Goal: Transaction & Acquisition: Purchase product/service

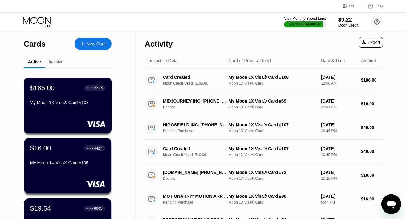
click at [67, 92] on div "$186.00 ● ● ● ● 3858" at bounding box center [68, 88] width 76 height 8
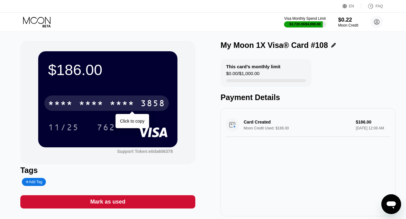
click at [92, 102] on div "* * * *" at bounding box center [91, 104] width 25 height 10
click at [92, 102] on div "4513 6500 2239 3858" at bounding box center [106, 102] width 125 height 15
click at [92, 102] on div "* * * *" at bounding box center [91, 104] width 25 height 10
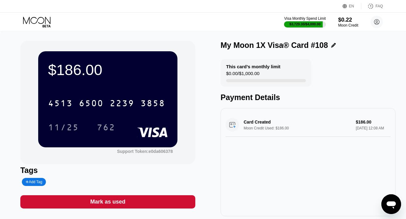
click at [39, 21] on icon at bounding box center [37, 22] width 29 height 11
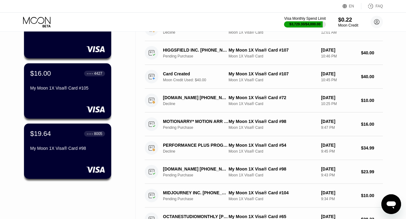
scroll to position [78, 0]
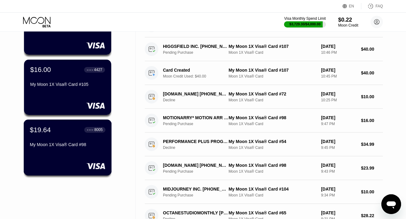
click at [57, 143] on div "My Moon 1X Visa® Card #98" at bounding box center [68, 144] width 76 height 5
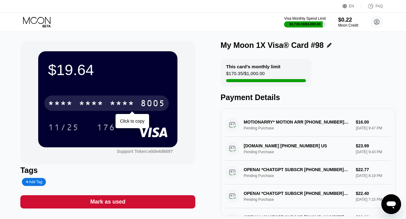
click at [128, 105] on div "* * * *" at bounding box center [122, 104] width 25 height 10
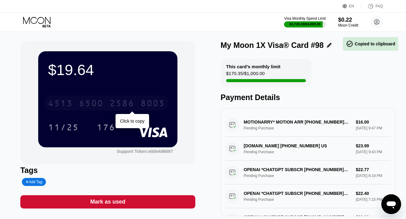
click at [122, 105] on div "2586" at bounding box center [122, 104] width 25 height 10
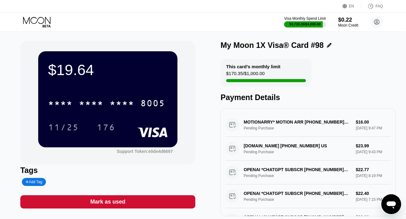
click at [40, 20] on icon at bounding box center [37, 22] width 29 height 11
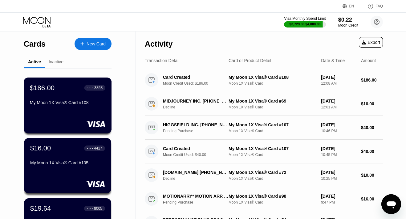
click at [44, 96] on div "$186.00 ● ● ● ● 3858 My Moon 1X Visa® Card #108" at bounding box center [68, 96] width 76 height 24
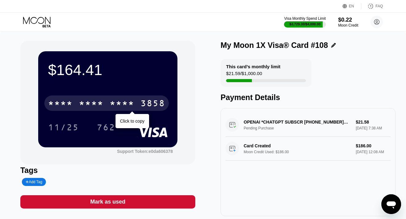
click at [116, 104] on div "* * * *" at bounding box center [122, 104] width 25 height 10
click at [116, 104] on div "2239" at bounding box center [122, 104] width 25 height 10
click at [61, 104] on div "* * * *" at bounding box center [60, 104] width 25 height 10
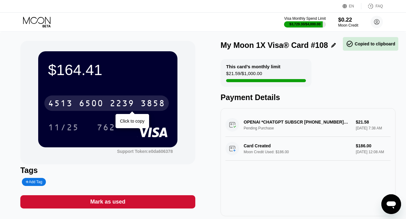
click at [65, 103] on div "4513" at bounding box center [60, 104] width 25 height 10
click at [65, 103] on div "* * * *" at bounding box center [60, 104] width 25 height 10
click at [65, 103] on div "4513" at bounding box center [60, 104] width 25 height 10
click at [77, 100] on div "* * * * * * * * * * * * 3858" at bounding box center [106, 102] width 125 height 15
click at [77, 100] on div "4513 6500 2239 3858" at bounding box center [106, 102] width 125 height 15
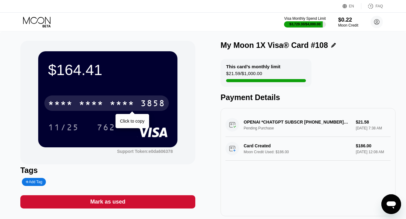
click at [121, 102] on div "* * * *" at bounding box center [122, 104] width 25 height 10
click at [121, 102] on div "2239" at bounding box center [122, 104] width 25 height 10
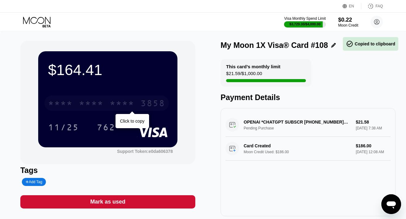
click at [121, 102] on div "* * * *" at bounding box center [122, 104] width 25 height 10
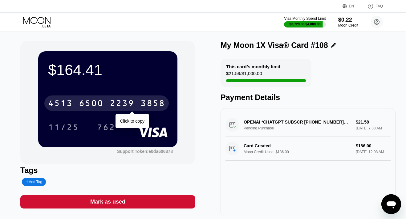
click at [78, 102] on div "4513 6500 2239 3858" at bounding box center [106, 102] width 125 height 15
click at [78, 102] on div "* * * * * * * * * * * * 3858" at bounding box center [106, 102] width 125 height 15
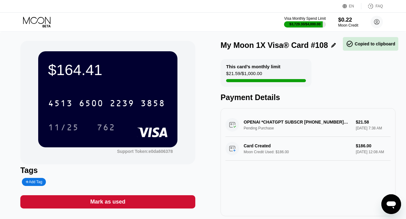
click at [42, 23] on icon at bounding box center [36, 20] width 27 height 7
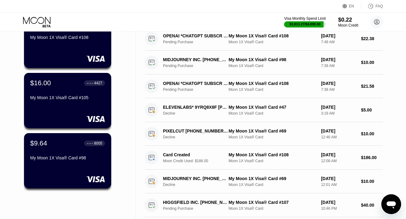
scroll to position [69, 0]
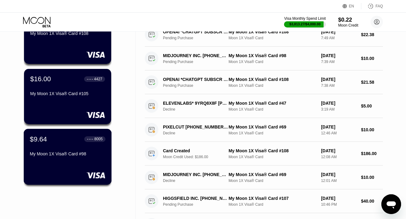
click at [70, 157] on div "My Moon 1X Visa® Card #98" at bounding box center [68, 154] width 76 height 7
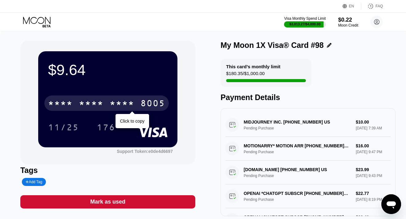
click at [85, 105] on div "* * * *" at bounding box center [91, 104] width 25 height 10
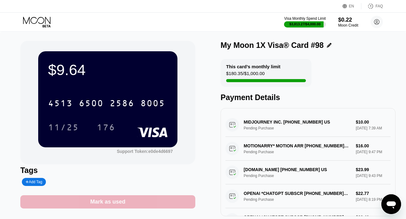
click at [144, 199] on div "Mark as used" at bounding box center [107, 201] width 175 height 13
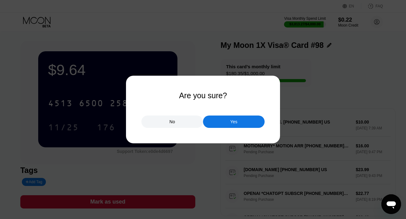
click at [216, 122] on div "Yes" at bounding box center [234, 121] width 62 height 12
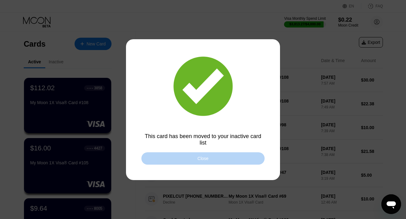
click at [178, 158] on div "Close" at bounding box center [202, 158] width 123 height 12
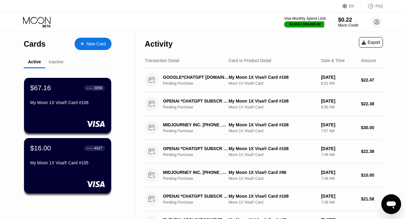
click at [39, 20] on icon at bounding box center [37, 22] width 29 height 11
click at [108, 28] on div "Visa Monthly Spend Limit $3,858.13 / $4,000.00 $0.22 Moon Credit danielmmrt@pro…" at bounding box center [203, 22] width 406 height 18
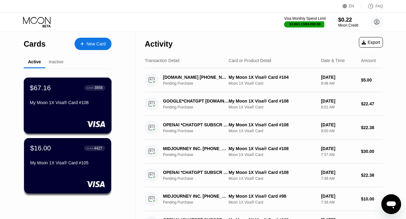
click at [83, 95] on div "$67.16 ● ● ● ● 3858 My Moon 1X Visa® Card #108" at bounding box center [68, 96] width 76 height 24
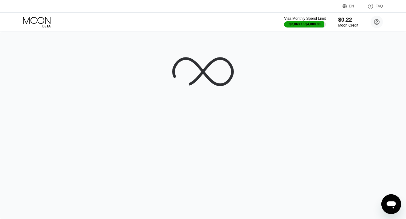
click at [82, 97] on div at bounding box center [203, 124] width 406 height 187
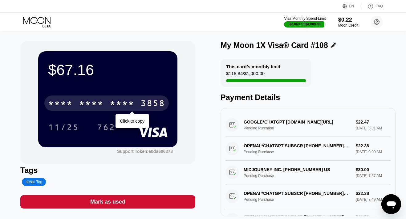
click at [128, 108] on div "* * * *" at bounding box center [122, 104] width 25 height 10
click at [124, 105] on div "2239" at bounding box center [122, 104] width 25 height 10
click at [40, 24] on icon at bounding box center [37, 22] width 29 height 11
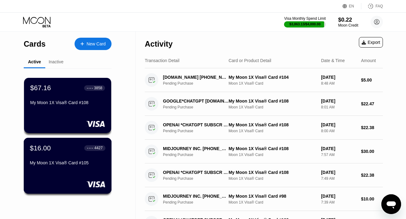
click at [69, 158] on div "$16.00 ● ● ● ● 4427 My Moon 1X Visa® Card #105" at bounding box center [68, 156] width 76 height 24
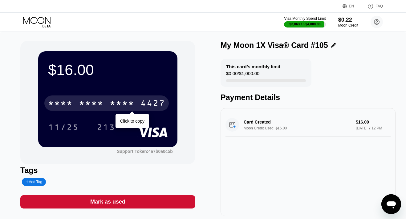
click at [158, 105] on div "4427" at bounding box center [153, 104] width 25 height 10
click at [139, 102] on div "4513 6500 2296 4427" at bounding box center [106, 102] width 125 height 15
click at [139, 102] on div "* * * * * * * * * * * * 4427" at bounding box center [106, 102] width 125 height 15
click at [139, 102] on div "4513 6500 2296 4427" at bounding box center [106, 102] width 125 height 15
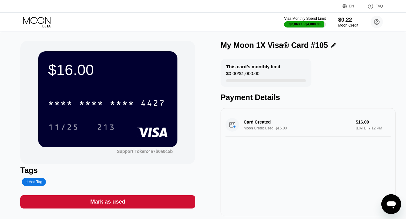
click at [41, 18] on icon at bounding box center [37, 22] width 29 height 11
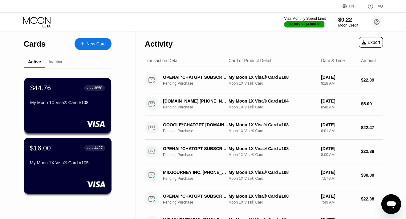
click at [51, 149] on div "$16.00 ● ● ● ● 4427" at bounding box center [68, 148] width 76 height 8
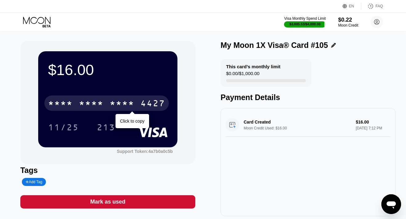
click at [132, 99] on div "* * * *" at bounding box center [122, 104] width 25 height 10
click at [132, 99] on div "2296" at bounding box center [122, 104] width 25 height 10
click at [126, 103] on div "* * * *" at bounding box center [122, 104] width 25 height 10
click at [126, 103] on div "2296" at bounding box center [122, 104] width 25 height 10
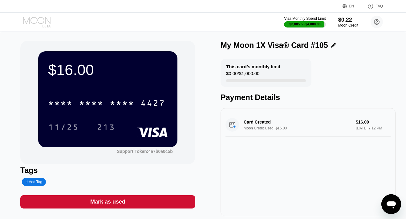
click at [43, 23] on icon at bounding box center [37, 22] width 29 height 11
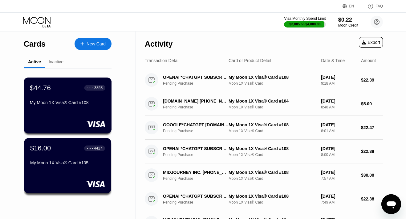
click at [59, 96] on div "$44.76 ● ● ● ● 3858 My Moon 1X Visa® Card #108" at bounding box center [68, 96] width 76 height 24
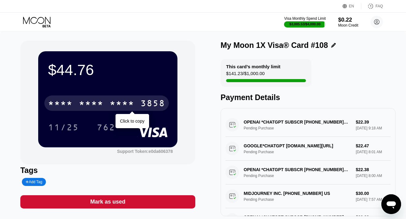
click at [86, 102] on div "* * * *" at bounding box center [91, 104] width 25 height 10
click at [86, 102] on div "6500" at bounding box center [91, 104] width 25 height 10
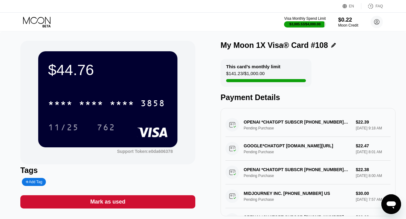
click at [41, 21] on icon at bounding box center [37, 22] width 29 height 11
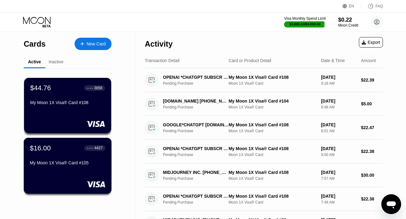
click at [56, 158] on div "$16.00 ● ● ● ● 4427 My Moon 1X Visa® Card #105" at bounding box center [68, 156] width 76 height 24
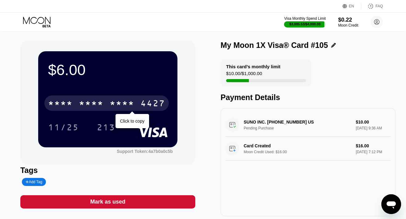
click at [94, 99] on div "* * * *" at bounding box center [91, 104] width 25 height 10
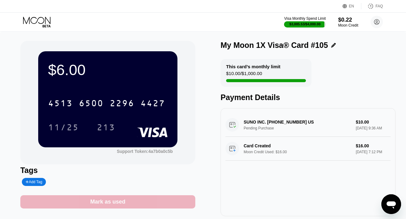
click at [128, 203] on div "Mark as used" at bounding box center [107, 201] width 175 height 13
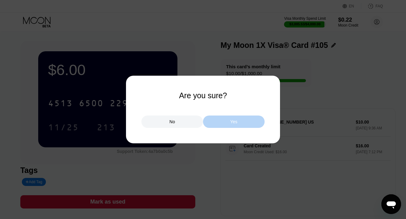
click at [209, 123] on div "Yes" at bounding box center [234, 121] width 62 height 12
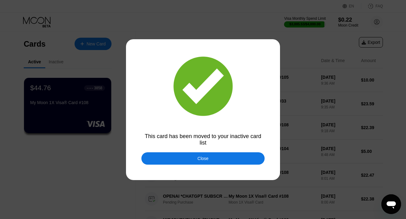
click at [243, 158] on div "Close" at bounding box center [202, 158] width 123 height 12
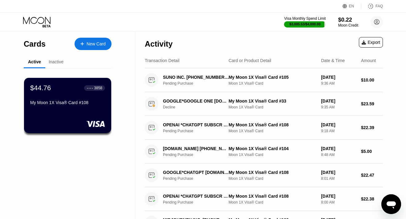
click at [34, 18] on icon at bounding box center [37, 22] width 29 height 11
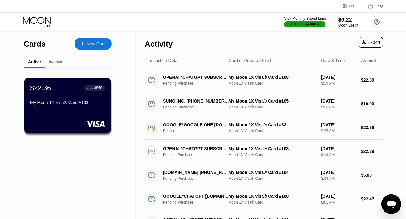
click at [44, 23] on icon at bounding box center [37, 22] width 29 height 11
click at [68, 104] on div "My Moon 1X Visa® Card #108" at bounding box center [68, 102] width 76 height 5
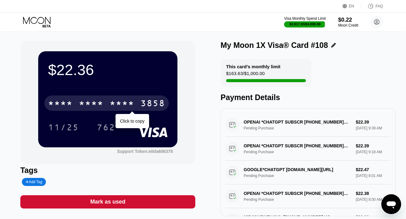
click at [124, 99] on div "* * * *" at bounding box center [122, 104] width 25 height 10
click at [124, 99] on div "2239" at bounding box center [122, 104] width 25 height 10
click at [124, 99] on div "* * * *" at bounding box center [122, 104] width 25 height 10
click at [89, 105] on div "6500" at bounding box center [91, 104] width 25 height 10
click at [86, 105] on div "* * * *" at bounding box center [91, 104] width 25 height 10
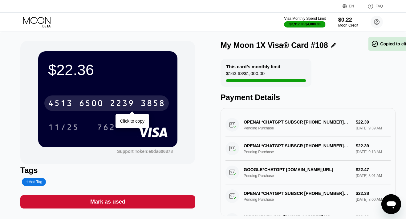
click at [86, 105] on div "6500" at bounding box center [91, 104] width 25 height 10
click at [86, 105] on div "* * * *" at bounding box center [91, 104] width 25 height 10
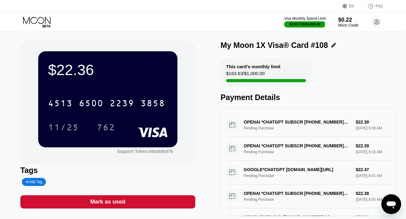
click at [44, 23] on icon at bounding box center [37, 22] width 29 height 11
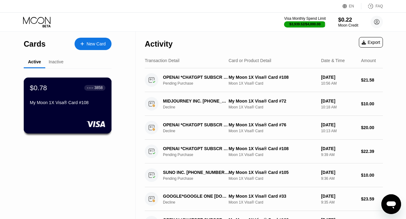
click at [68, 111] on div "$0.78 ● ● ● ● 3858 My Moon 1X Visa® Card #108" at bounding box center [68, 105] width 88 height 56
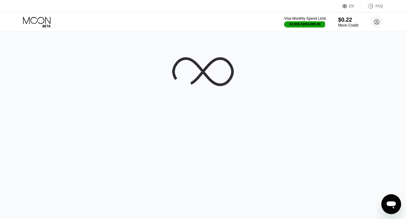
click at [76, 98] on div at bounding box center [203, 124] width 406 height 187
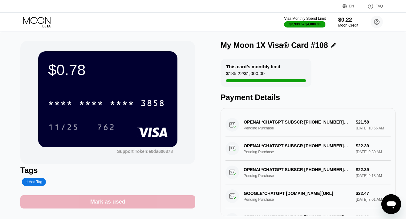
click at [100, 201] on div "Mark as used" at bounding box center [107, 201] width 35 height 7
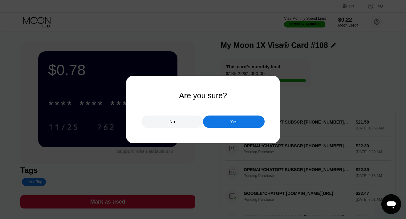
click at [244, 122] on div "Yes" at bounding box center [234, 121] width 62 height 12
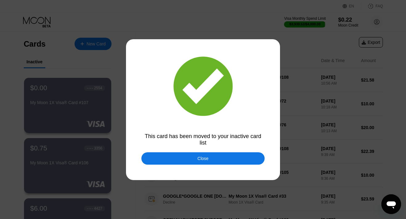
click at [179, 154] on div "Close" at bounding box center [202, 158] width 123 height 12
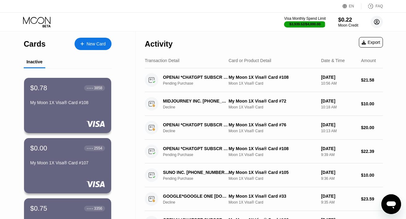
click at [377, 21] on circle at bounding box center [377, 22] width 12 height 12
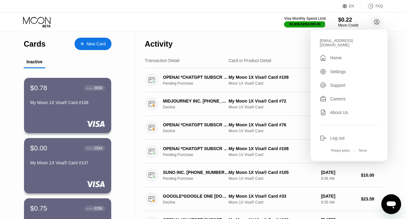
click at [336, 135] on div "Log out" at bounding box center [337, 137] width 14 height 5
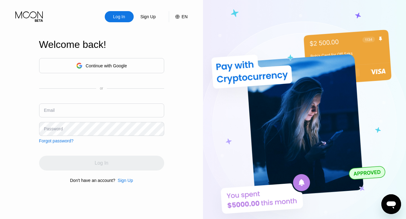
paste input "[EMAIL_ADDRESS][DOMAIN_NAME]"
type input "[EMAIL_ADDRESS][DOMAIN_NAME]"
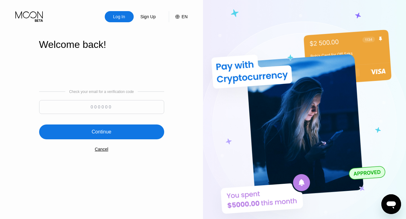
click at [99, 105] on input at bounding box center [101, 107] width 125 height 14
type input "995102"
click at [100, 132] on div "Continue" at bounding box center [102, 132] width 20 height 6
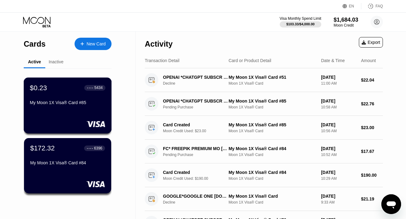
click at [56, 112] on div "$0.23 ● ● ● ● 5434 My Moon 1X Visa® Card #85" at bounding box center [68, 105] width 88 height 56
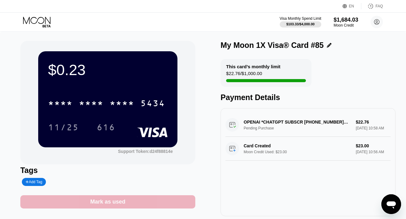
click at [106, 200] on div "Mark as used" at bounding box center [107, 201] width 35 height 7
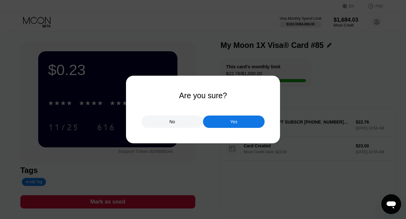
click at [236, 124] on div "Yes" at bounding box center [234, 122] width 7 height 6
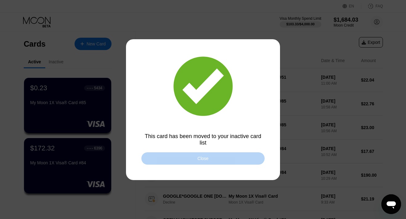
click at [192, 157] on div "Close" at bounding box center [202, 158] width 123 height 12
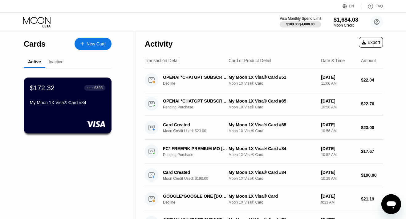
click at [84, 109] on div "$172.32 ● ● ● ● 6396 My Moon 1X Visa® Card #84" at bounding box center [68, 105] width 88 height 56
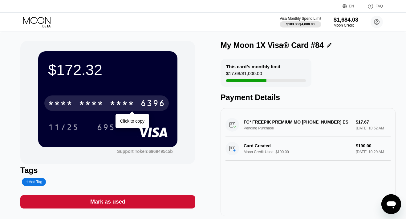
click at [115, 102] on div "* * * *" at bounding box center [122, 104] width 25 height 10
click at [115, 102] on div "2348" at bounding box center [122, 104] width 25 height 10
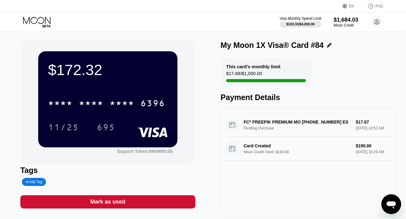
click at [44, 17] on icon at bounding box center [37, 22] width 29 height 11
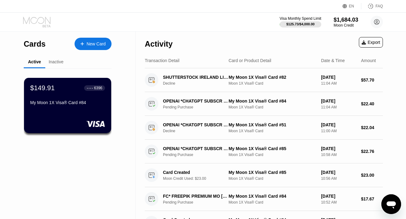
click at [40, 19] on icon at bounding box center [37, 22] width 29 height 11
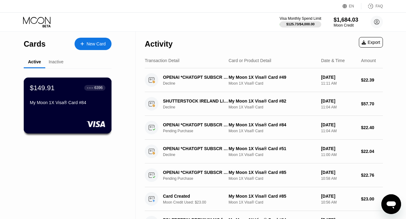
click at [75, 107] on div "My Moon 1X Visa® Card #84" at bounding box center [68, 103] width 76 height 7
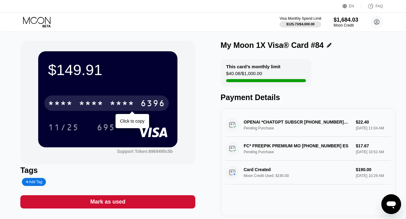
click at [81, 107] on div "* * * *" at bounding box center [91, 104] width 25 height 10
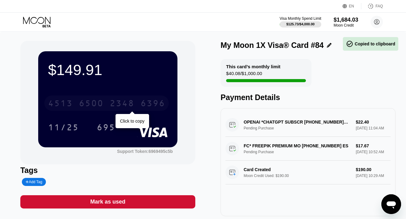
click at [81, 107] on div "6500" at bounding box center [91, 104] width 25 height 10
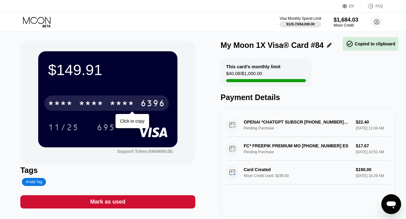
click at [81, 107] on div "* * * *" at bounding box center [91, 104] width 25 height 10
click at [113, 102] on div "2348" at bounding box center [122, 104] width 25 height 10
click at [113, 102] on div "* * * *" at bounding box center [122, 104] width 25 height 10
click at [43, 24] on icon at bounding box center [37, 22] width 29 height 11
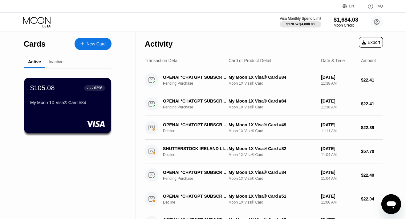
click at [98, 44] on div "New Card" at bounding box center [96, 43] width 19 height 5
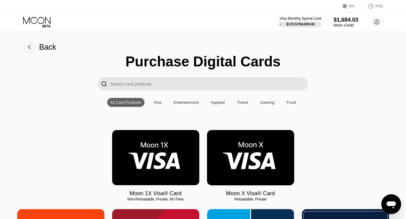
click at [145, 149] on img at bounding box center [155, 157] width 87 height 55
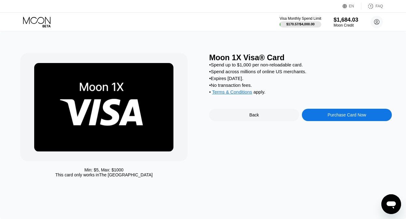
click at [313, 114] on div "Purchase Card Now" at bounding box center [347, 115] width 90 height 12
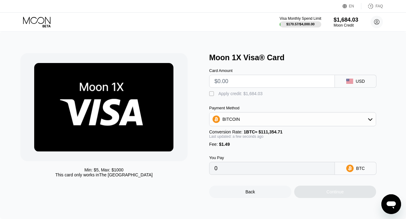
click at [277, 83] on input "text" at bounding box center [272, 81] width 115 height 12
type input "$1"
type input "0.00002237"
type input "$10"
type input "0.00010319"
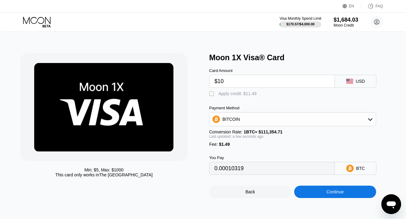
type input "$10"
click at [252, 94] on div "Apply credit: $11.49" at bounding box center [238, 93] width 38 height 5
type input "0"
click at [315, 191] on div "Continue" at bounding box center [335, 191] width 82 height 12
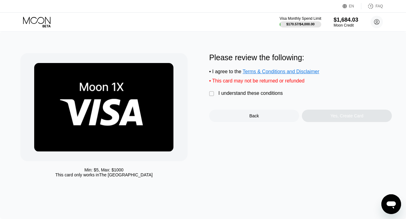
click at [266, 95] on div "I understand these conditions" at bounding box center [251, 93] width 64 height 6
click at [322, 114] on div "Yes, Create Card" at bounding box center [347, 115] width 90 height 12
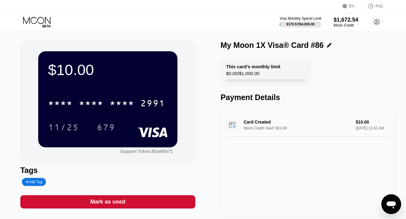
click at [137, 103] on div "* * * * * * * * * * * * 2991" at bounding box center [106, 102] width 125 height 15
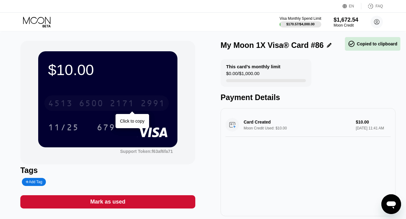
click at [130, 104] on div "2171" at bounding box center [122, 104] width 25 height 10
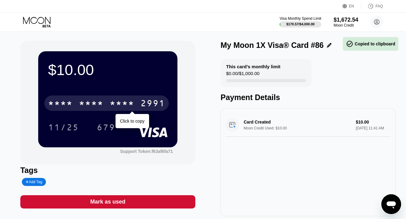
click at [130, 104] on div "* * * *" at bounding box center [122, 104] width 25 height 10
click at [130, 104] on div "2171" at bounding box center [122, 104] width 25 height 10
click at [130, 104] on div "* * * *" at bounding box center [122, 104] width 25 height 10
click at [132, 104] on div "2171" at bounding box center [122, 104] width 25 height 10
click at [132, 104] on div "* * * *" at bounding box center [122, 104] width 25 height 10
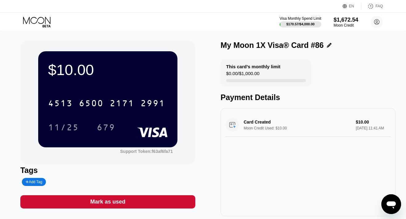
click at [39, 21] on icon at bounding box center [37, 22] width 29 height 11
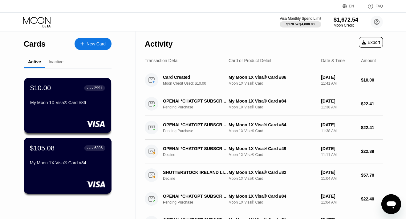
click at [68, 160] on div "My Moon 1X Visa® Card #84" at bounding box center [68, 162] width 76 height 5
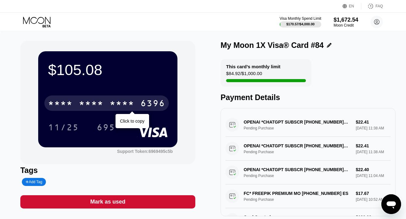
click at [106, 104] on div "* * * * * * * * * * * * 6396" at bounding box center [106, 102] width 125 height 15
click at [101, 104] on div "6500" at bounding box center [91, 104] width 25 height 10
click at [101, 104] on div "* * * *" at bounding box center [91, 104] width 25 height 10
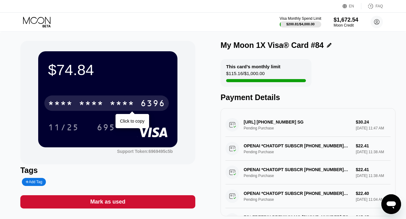
click at [89, 98] on div "* * * * * * * * * * * * 6396" at bounding box center [106, 102] width 125 height 15
click at [89, 98] on div "[CREDIT_CARD_NUMBER]" at bounding box center [106, 102] width 125 height 15
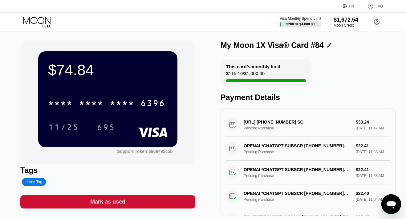
click at [38, 19] on icon at bounding box center [36, 20] width 27 height 7
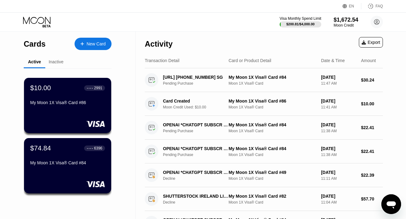
click at [32, 18] on icon at bounding box center [37, 22] width 29 height 11
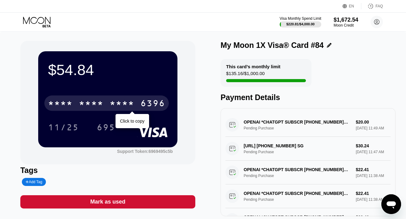
click at [105, 102] on div "* * * * * * * * * * * * 6396" at bounding box center [106, 102] width 125 height 15
click at [105, 102] on div "[CREDIT_CARD_NUMBER]" at bounding box center [106, 102] width 125 height 15
click at [105, 102] on div "* * * * * * * * * * * * 6396" at bounding box center [106, 102] width 125 height 15
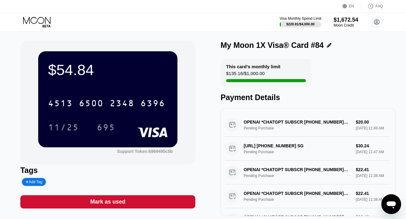
click at [38, 19] on icon at bounding box center [36, 20] width 27 height 7
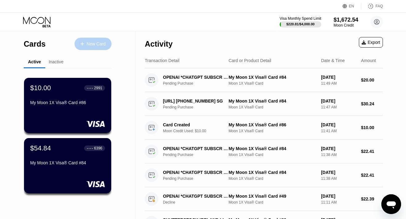
click at [96, 38] on div "New Card" at bounding box center [93, 44] width 37 height 12
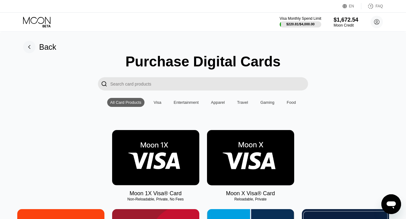
click at [154, 142] on img at bounding box center [155, 157] width 87 height 55
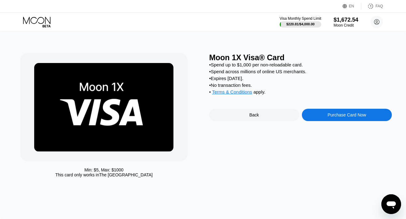
click at [316, 113] on div "Purchase Card Now" at bounding box center [347, 115] width 90 height 12
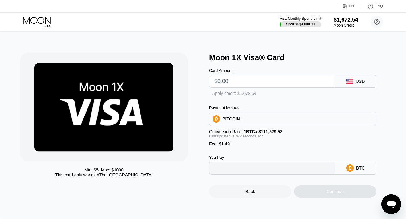
type input "0"
click at [257, 80] on input "text" at bounding box center [272, 81] width 115 height 12
type input "$23"
type input "0.00021949"
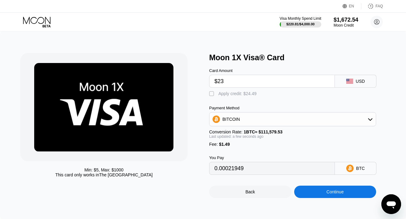
type input "$23"
click at [234, 93] on div "Apply credit: $24.49" at bounding box center [238, 93] width 38 height 5
type input "0"
click at [308, 192] on div "Continue" at bounding box center [335, 191] width 82 height 12
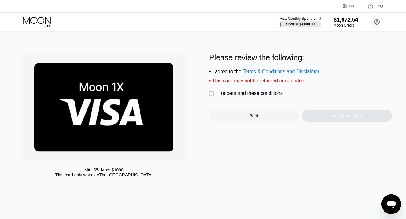
click at [252, 93] on div "I understand these conditions" at bounding box center [251, 93] width 64 height 6
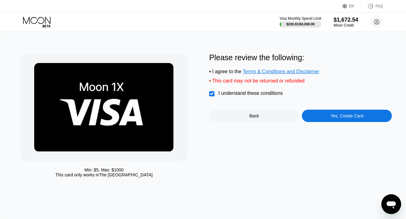
click at [313, 115] on div "Yes, Create Card" at bounding box center [347, 115] width 90 height 12
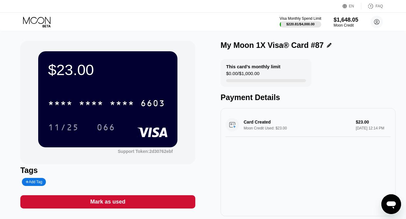
click at [130, 101] on div "* * * *" at bounding box center [122, 104] width 25 height 10
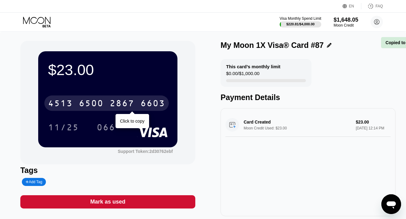
click at [130, 101] on div "2867" at bounding box center [122, 104] width 25 height 10
click at [130, 101] on div "* * * *" at bounding box center [122, 104] width 25 height 10
click at [130, 101] on div "2867" at bounding box center [122, 104] width 25 height 10
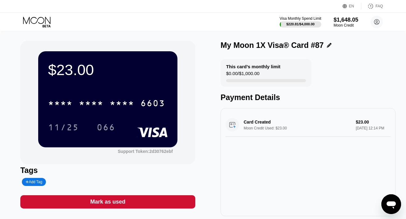
click at [37, 19] on icon at bounding box center [37, 22] width 29 height 11
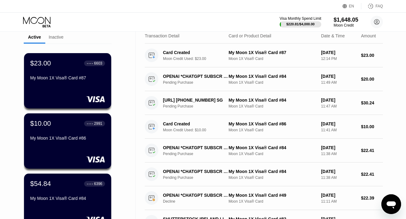
scroll to position [53, 0]
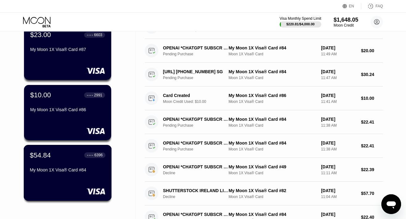
click at [57, 162] on div "$54.84 ● ● ● ● 6396 My Moon 1X Visa® Card #84" at bounding box center [68, 163] width 76 height 24
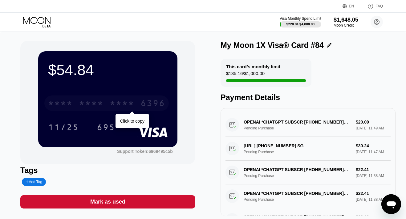
click at [104, 100] on div "* * * *" at bounding box center [91, 104] width 25 height 10
click at [101, 103] on div "6500" at bounding box center [91, 104] width 25 height 10
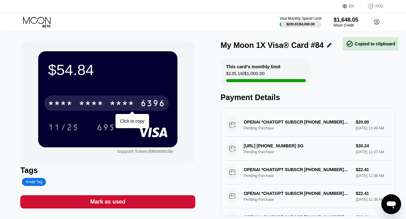
click at [101, 103] on div "* * * *" at bounding box center [91, 104] width 25 height 10
click at [126, 100] on div "2348" at bounding box center [122, 104] width 25 height 10
click at [126, 100] on div "* * * *" at bounding box center [122, 104] width 25 height 10
click at [38, 23] on icon at bounding box center [37, 22] width 29 height 11
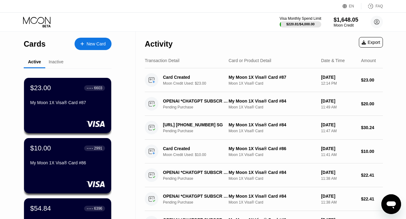
click at [91, 41] on div "New Card" at bounding box center [93, 44] width 37 height 12
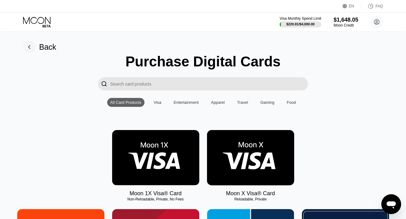
click at [166, 146] on img at bounding box center [155, 157] width 87 height 55
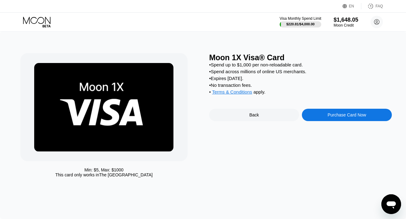
click at [326, 116] on div "Purchase Card Now" at bounding box center [347, 115] width 90 height 12
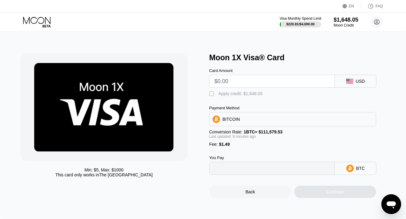
type input "0"
click at [256, 78] on input "text" at bounding box center [272, 81] width 115 height 12
type input "$19"
type input "0.00002232"
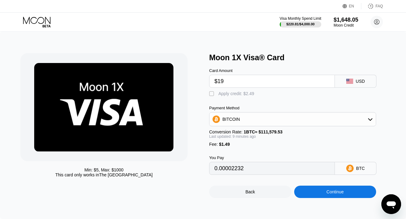
type input "$190"
type input "0.00171618"
type input "$190"
click at [240, 96] on div "Apply credit: $191.49" at bounding box center [239, 93] width 41 height 5
click at [239, 93] on div "Apply credit: $191.49" at bounding box center [239, 93] width 41 height 5
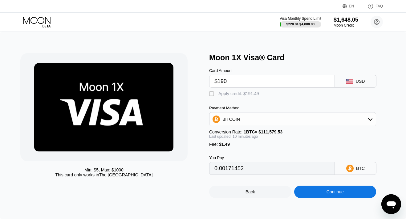
click at [209, 93] on div "" at bounding box center [212, 94] width 6 height 6
click at [213, 93] on div "" at bounding box center [212, 94] width 6 height 6
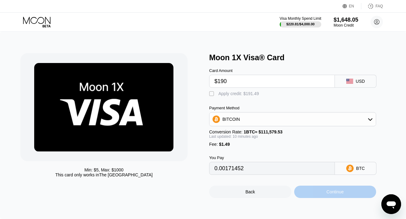
click at [313, 193] on div "Continue" at bounding box center [335, 191] width 82 height 12
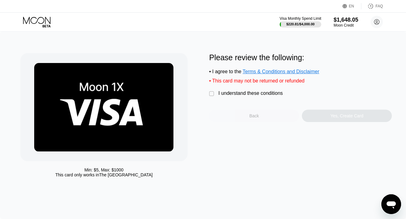
click at [257, 118] on div "Back" at bounding box center [254, 115] width 10 height 5
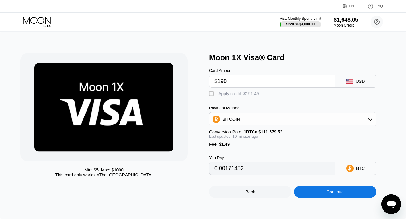
click at [211, 92] on div "" at bounding box center [212, 94] width 6 height 6
type input "0"
click at [306, 193] on div "Continue" at bounding box center [335, 191] width 82 height 12
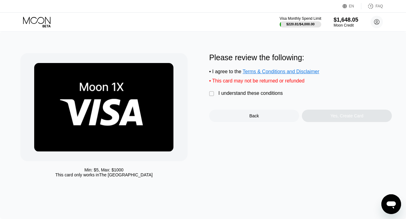
click at [262, 95] on div "I understand these conditions" at bounding box center [251, 93] width 64 height 6
click at [319, 114] on div "Yes, Create Card" at bounding box center [347, 115] width 90 height 12
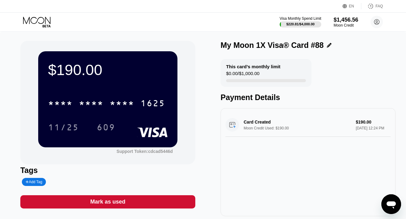
drag, startPoint x: 49, startPoint y: 23, endPoint x: 49, endPoint y: 31, distance: 8.3
click at [49, 23] on icon at bounding box center [37, 22] width 29 height 11
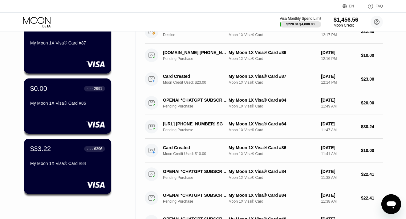
scroll to position [136, 0]
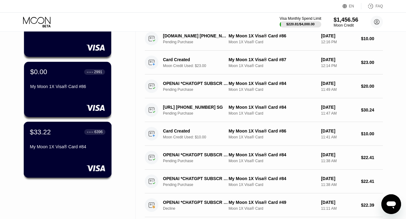
click at [48, 132] on div "$33.22 ● ● ● ● 6396 My Moon 1X Visa® Card #84" at bounding box center [68, 140] width 76 height 24
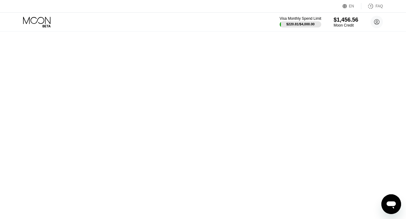
click at [45, 134] on div "Cards New Card Active Inactive $190.00 ● ● ● ● 1625 My Moon 1X Visa® Card #88 $…" at bounding box center [203, 109] width 406 height 219
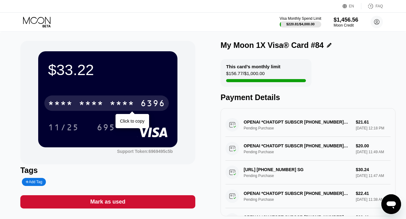
click at [96, 101] on div "* * * *" at bounding box center [91, 104] width 25 height 10
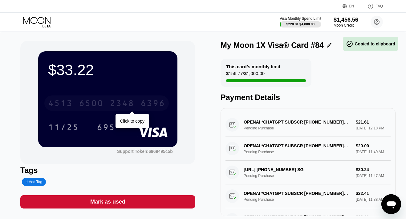
click at [94, 104] on div "6500" at bounding box center [91, 104] width 25 height 10
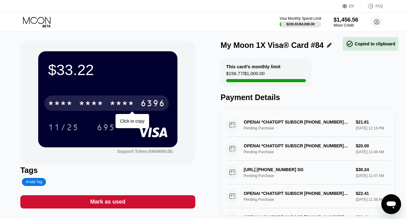
click at [94, 104] on div "* * * *" at bounding box center [91, 104] width 25 height 10
click at [94, 104] on div "6500" at bounding box center [91, 104] width 25 height 10
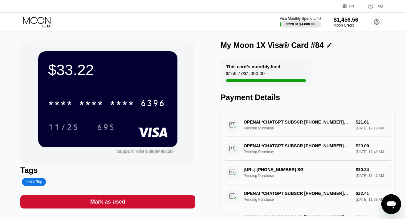
click at [38, 19] on icon at bounding box center [36, 20] width 27 height 7
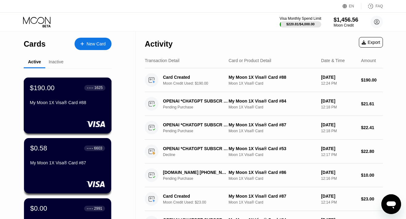
click at [67, 109] on div "$190.00 ● ● ● ● 1625 My Moon 1X Visa® Card #88" at bounding box center [68, 105] width 88 height 56
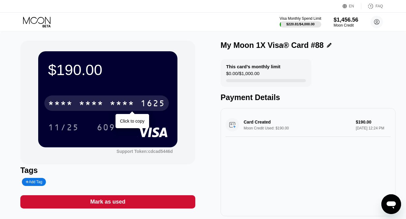
click at [91, 100] on div "* * * *" at bounding box center [91, 104] width 25 height 10
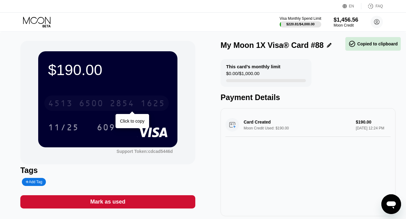
click at [91, 100] on div "6500" at bounding box center [91, 104] width 25 height 10
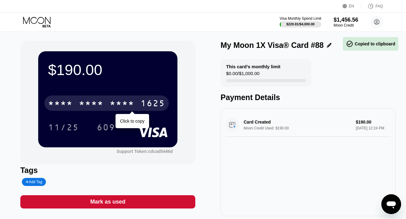
click at [91, 100] on div "* * * *" at bounding box center [91, 104] width 25 height 10
click at [141, 100] on div "1625" at bounding box center [153, 104] width 25 height 10
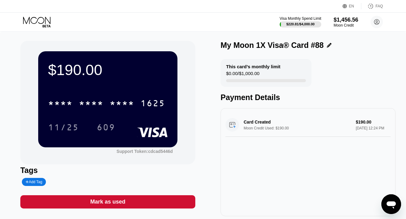
click at [38, 20] on icon at bounding box center [37, 22] width 29 height 11
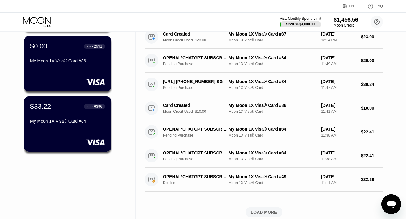
scroll to position [171, 0]
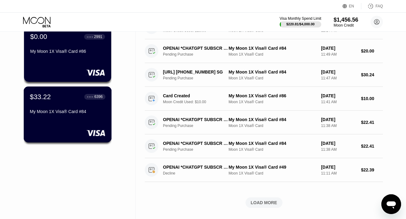
click at [55, 113] on div "My Moon 1X Visa® Card #84" at bounding box center [68, 111] width 76 height 5
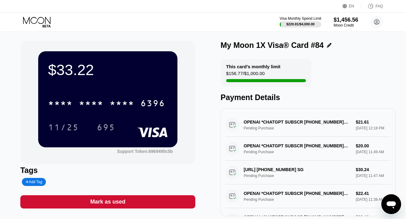
click at [36, 23] on icon at bounding box center [36, 20] width 27 height 7
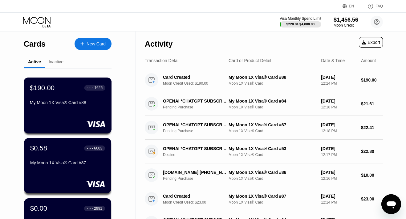
click at [75, 102] on div "My Moon 1X Visa® Card #88" at bounding box center [68, 102] width 76 height 5
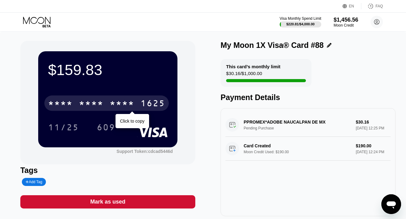
click at [86, 104] on div "* * * *" at bounding box center [91, 104] width 25 height 10
click at [86, 104] on div "6500" at bounding box center [91, 104] width 25 height 10
click at [86, 104] on div "* * * *" at bounding box center [91, 104] width 25 height 10
click at [86, 104] on div "6500" at bounding box center [91, 104] width 25 height 10
click at [141, 101] on div "1625" at bounding box center [153, 104] width 25 height 10
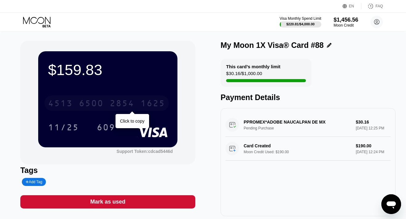
click at [141, 101] on div "1625" at bounding box center [153, 104] width 25 height 10
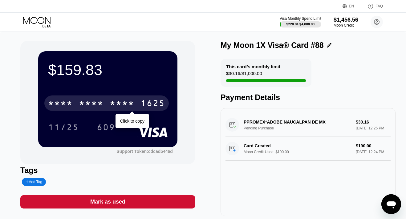
click at [141, 101] on div "1625" at bounding box center [153, 104] width 25 height 10
click at [85, 101] on div "6500" at bounding box center [91, 104] width 25 height 10
click at [85, 101] on div "* * * *" at bounding box center [91, 104] width 25 height 10
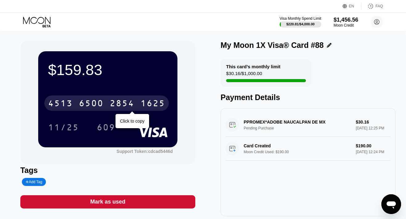
click at [96, 102] on div "6500" at bounding box center [91, 104] width 25 height 10
click at [93, 104] on div "* * * *" at bounding box center [91, 104] width 25 height 10
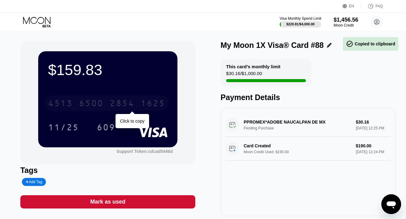
click at [93, 104] on div "6500" at bounding box center [91, 104] width 25 height 10
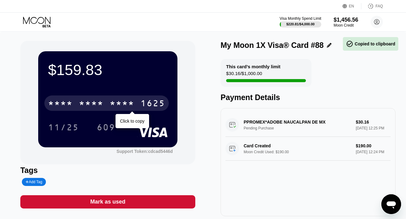
click at [93, 104] on div "* * * *" at bounding box center [91, 104] width 25 height 10
click at [111, 103] on div "2854" at bounding box center [122, 104] width 25 height 10
click at [111, 103] on div "* * * *" at bounding box center [122, 104] width 25 height 10
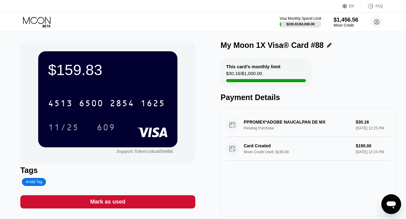
click at [37, 18] on icon at bounding box center [37, 22] width 29 height 11
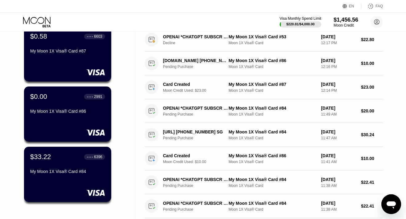
scroll to position [195, 0]
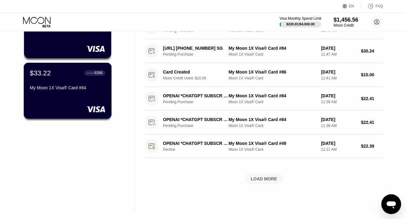
click at [56, 92] on div "My Moon 1X Visa® Card #84" at bounding box center [68, 88] width 76 height 7
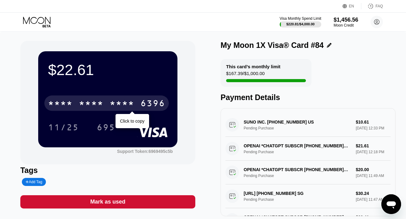
click at [96, 102] on div "* * * *" at bounding box center [91, 104] width 25 height 10
click at [96, 102] on div "6500" at bounding box center [91, 104] width 25 height 10
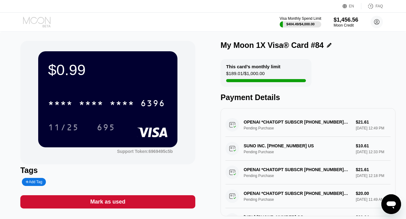
click at [39, 22] on icon at bounding box center [37, 22] width 29 height 11
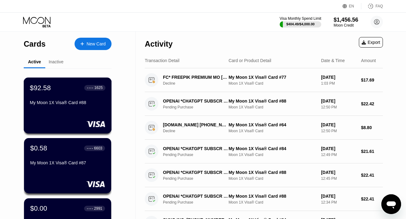
click at [56, 96] on div "$92.58 ● ● ● ● 1625 My Moon 1X Visa® Card #88" at bounding box center [68, 96] width 76 height 24
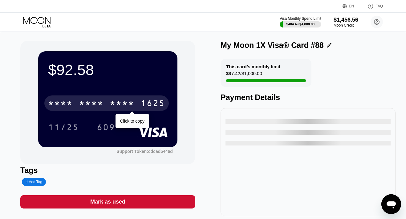
click at [56, 101] on div "* * * *" at bounding box center [60, 104] width 25 height 10
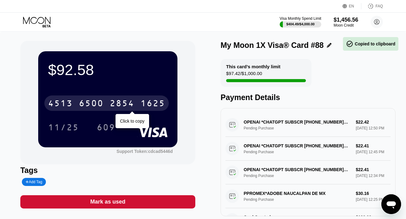
click at [56, 101] on div "4513" at bounding box center [60, 104] width 25 height 10
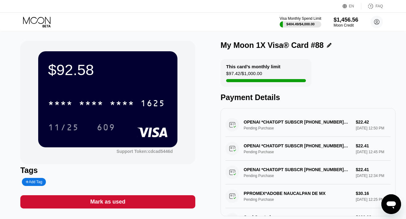
click at [41, 23] on icon at bounding box center [37, 22] width 29 height 11
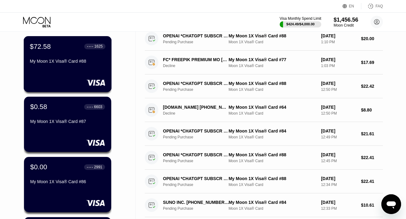
scroll to position [44, 0]
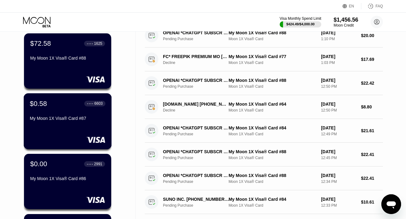
click at [69, 121] on div "My Moon 1X Visa® Card #87" at bounding box center [68, 119] width 76 height 7
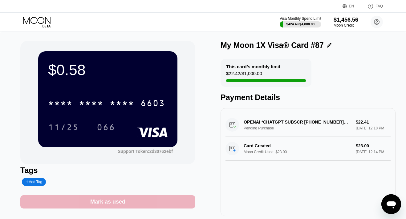
click at [105, 201] on div "Mark as used" at bounding box center [107, 201] width 35 height 7
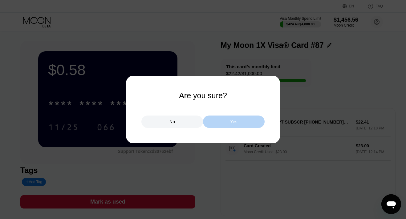
click at [221, 120] on div "Yes" at bounding box center [234, 121] width 62 height 12
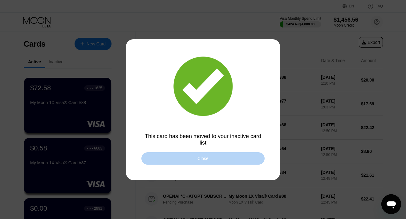
click at [167, 157] on div "Close" at bounding box center [202, 158] width 123 height 12
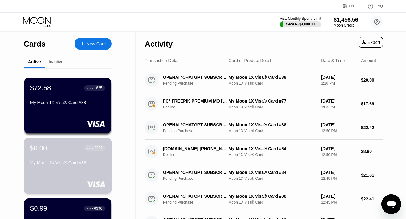
click at [62, 162] on div "My Moon 1X Visa® Card #86" at bounding box center [68, 162] width 76 height 5
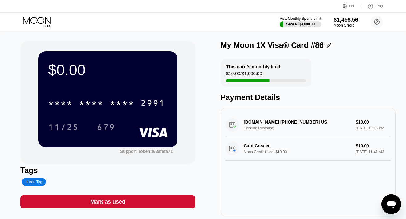
click at [113, 199] on div "Mark as used" at bounding box center [107, 201] width 35 height 7
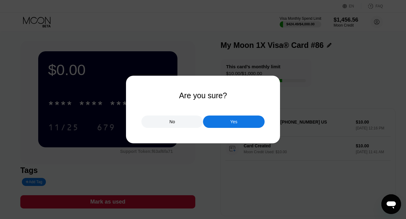
click at [211, 121] on div "Yes" at bounding box center [234, 121] width 62 height 12
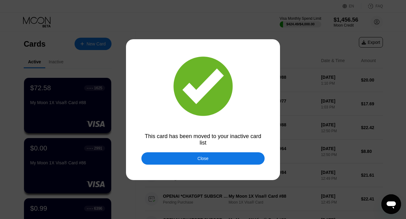
click at [158, 154] on div "Close" at bounding box center [202, 158] width 123 height 12
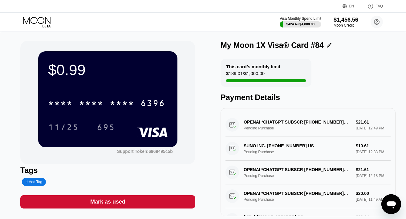
click at [72, 202] on div "Mark as used" at bounding box center [107, 201] width 175 height 13
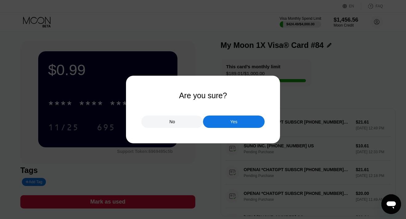
click at [226, 121] on div "Yes" at bounding box center [234, 121] width 62 height 12
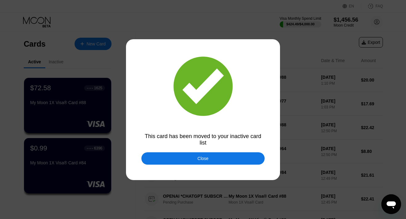
click at [252, 154] on div "Close" at bounding box center [202, 158] width 123 height 12
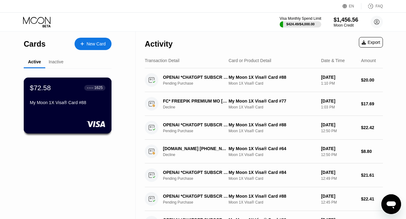
click at [55, 106] on div "My Moon 1X Visa® Card #88" at bounding box center [68, 103] width 76 height 7
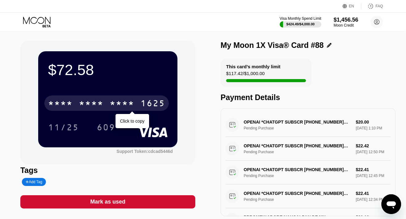
click at [66, 109] on div "* * * * * * * * * * * * 1625" at bounding box center [106, 102] width 125 height 15
click at [66, 109] on div "4513 6500 2854 1625" at bounding box center [106, 102] width 125 height 15
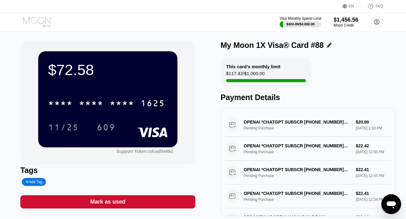
click at [47, 22] on icon at bounding box center [37, 22] width 29 height 11
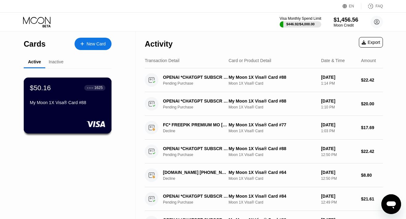
click at [80, 111] on div "$50.16 ● ● ● ● 1625 My Moon 1X Visa® Card #88" at bounding box center [68, 105] width 88 height 56
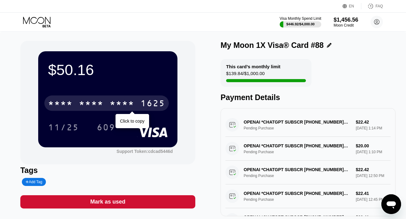
click at [107, 102] on div "* * * * * * * * * * * * 1625" at bounding box center [106, 102] width 125 height 15
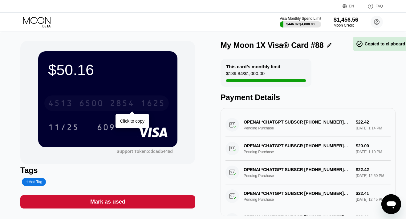
click at [107, 102] on div "4513 6500 2854 1625" at bounding box center [106, 102] width 125 height 15
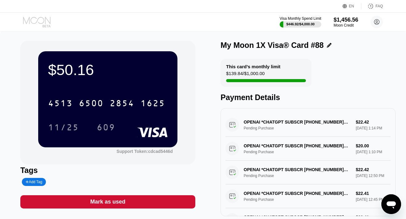
click at [42, 24] on icon at bounding box center [37, 22] width 29 height 11
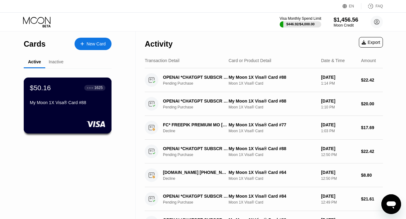
click at [76, 95] on div "$50.16 ● ● ● ● 1625 My Moon 1X Visa® Card #88" at bounding box center [68, 96] width 76 height 24
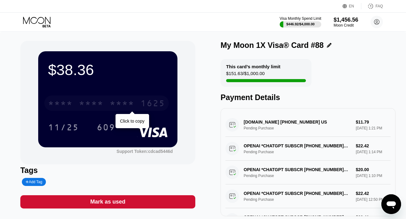
click at [76, 103] on div "* * * * * * * * * * * * 1625" at bounding box center [106, 102] width 125 height 15
click at [76, 103] on div "4513 6500 2854 1625" at bounding box center [106, 102] width 125 height 15
click at [76, 103] on div "* * * * * * * * * * * * 1625" at bounding box center [106, 102] width 125 height 15
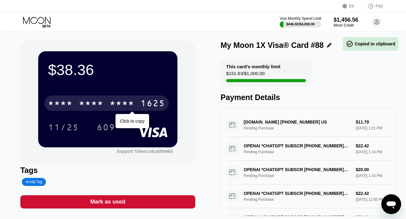
click at [76, 103] on div "* * * * * * * * * * * * 1625" at bounding box center [106, 102] width 125 height 15
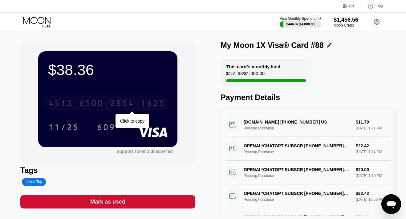
click at [133, 101] on div "2854" at bounding box center [122, 104] width 25 height 10
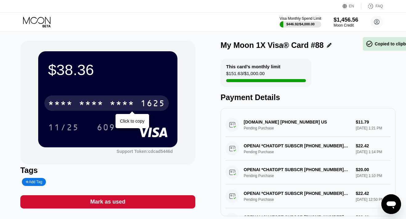
click at [133, 101] on div "* * * *" at bounding box center [122, 104] width 25 height 10
click at [42, 19] on icon at bounding box center [37, 22] width 29 height 11
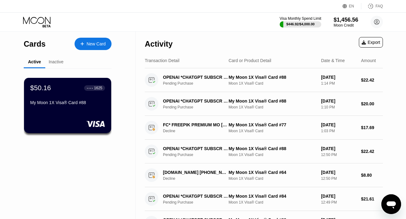
click at [87, 47] on div "New Card" at bounding box center [93, 44] width 37 height 12
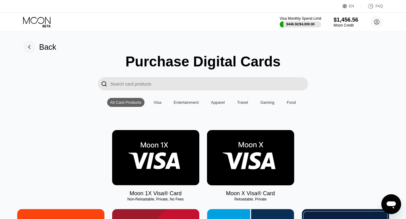
click at [170, 141] on img at bounding box center [155, 157] width 87 height 55
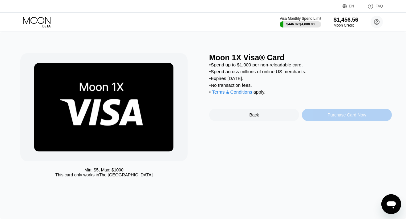
click at [323, 116] on div "Purchase Card Now" at bounding box center [347, 115] width 90 height 12
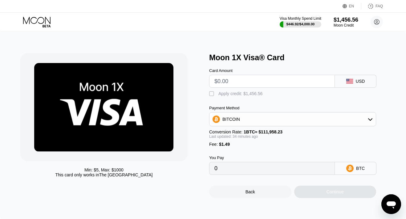
click at [267, 80] on input "text" at bounding box center [272, 81] width 115 height 12
type input "$1"
type input "0.00002227"
type input "$190"
type input "0.00171236"
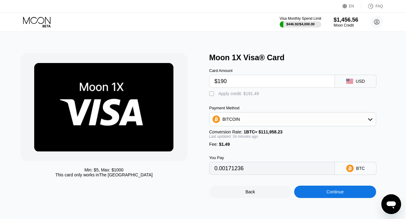
type input "$190"
click at [253, 93] on div "Apply credit: $191.49" at bounding box center [239, 93] width 41 height 5
type input "0"
click at [305, 189] on div "Continue" at bounding box center [335, 191] width 82 height 12
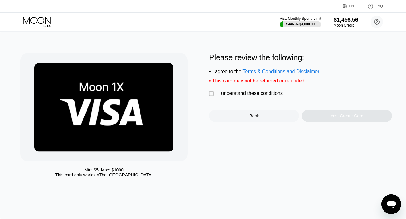
click at [261, 92] on div "I understand these conditions" at bounding box center [251, 93] width 64 height 6
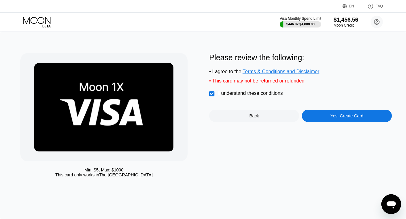
click at [313, 111] on div "Yes, Create Card" at bounding box center [347, 115] width 90 height 12
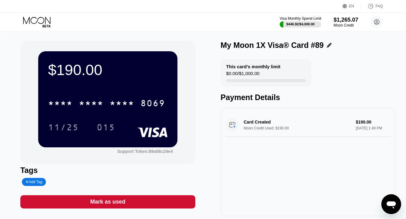
click at [32, 22] on icon at bounding box center [37, 22] width 29 height 11
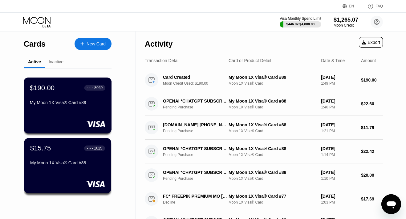
click at [60, 100] on div "My Moon 1X Visa® Card #89" at bounding box center [68, 102] width 76 height 5
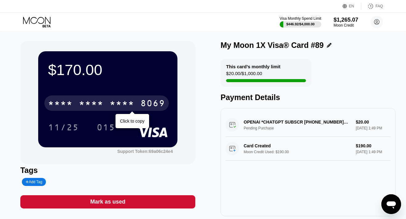
click at [66, 109] on div "* * * *" at bounding box center [60, 104] width 25 height 10
click at [66, 109] on div "4513" at bounding box center [60, 104] width 25 height 10
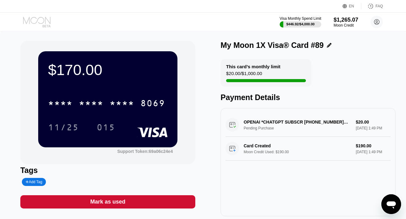
click at [39, 20] on icon at bounding box center [37, 22] width 29 height 11
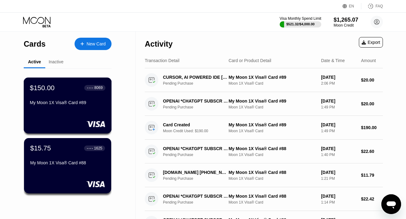
click at [77, 106] on div "My Moon 1X Visa® Card #89" at bounding box center [68, 103] width 76 height 7
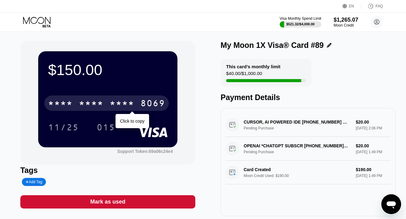
click at [112, 107] on div "* * * *" at bounding box center [122, 104] width 25 height 10
click at [105, 104] on div "4513 6500 2167 8069" at bounding box center [106, 102] width 125 height 15
click at [69, 107] on div "* * * *" at bounding box center [60, 104] width 25 height 10
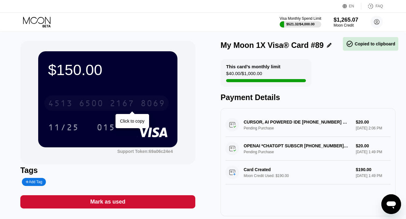
click at [69, 107] on div "4513" at bounding box center [60, 104] width 25 height 10
click at [86, 101] on div "* * * *" at bounding box center [91, 104] width 25 height 10
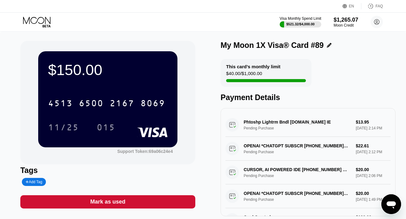
click at [28, 20] on icon at bounding box center [36, 20] width 27 height 7
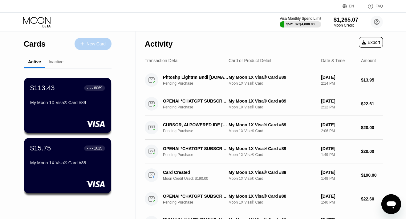
click at [99, 42] on div "New Card" at bounding box center [96, 43] width 19 height 5
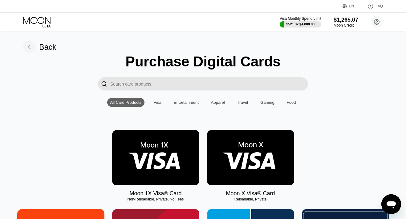
click at [143, 138] on img at bounding box center [155, 157] width 87 height 55
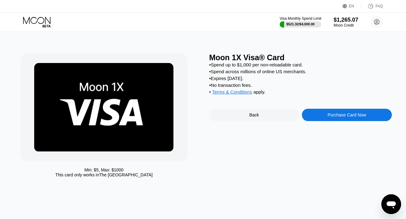
click at [310, 117] on div "Purchase Card Now" at bounding box center [347, 115] width 90 height 12
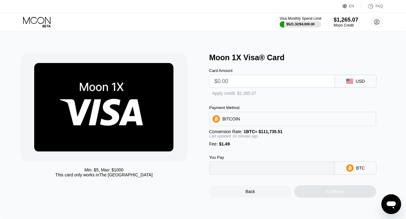
type input "0"
click at [267, 83] on input "text" at bounding box center [272, 81] width 115 height 12
type input "$20"
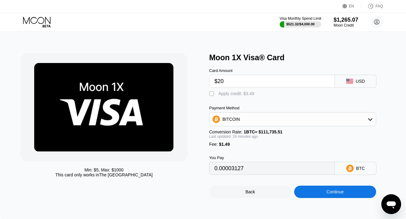
type input "0.00019253"
type input "$20"
click at [246, 95] on div "Apply credit: $21.49" at bounding box center [238, 93] width 38 height 5
type input "0"
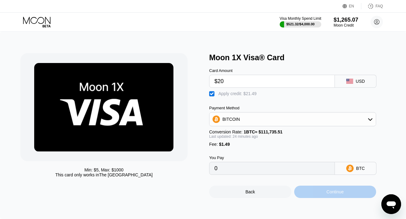
click at [315, 191] on div "Continue" at bounding box center [335, 191] width 82 height 12
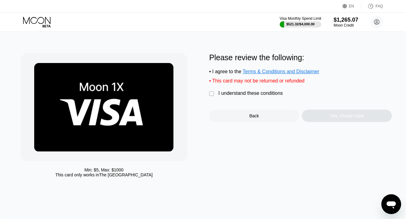
click at [262, 93] on div "I understand these conditions" at bounding box center [251, 93] width 64 height 6
click at [313, 109] on div "Please review the following: • I agree to the Terms & Conditions and Disclaimer…" at bounding box center [300, 87] width 183 height 69
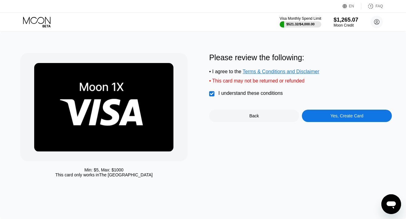
click at [316, 124] on div "Please review the following: • I agree to the Terms & Conditions and Disclaimer…" at bounding box center [300, 116] width 183 height 127
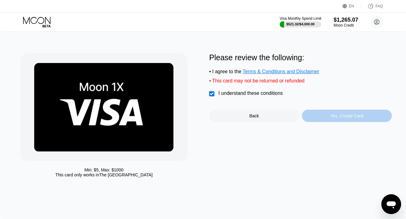
click at [321, 118] on div "Yes, Create Card" at bounding box center [347, 115] width 90 height 12
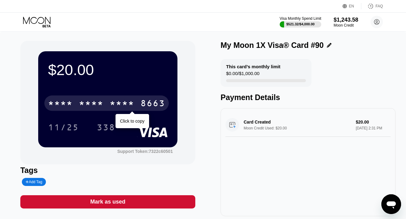
click at [122, 102] on div "* * * *" at bounding box center [122, 104] width 25 height 10
click at [111, 102] on div "2530" at bounding box center [122, 104] width 25 height 10
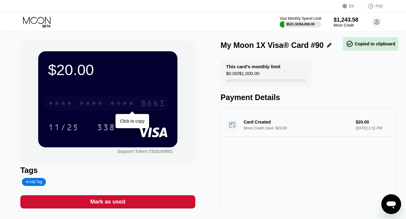
click at [111, 102] on div "* * * *" at bounding box center [122, 104] width 25 height 10
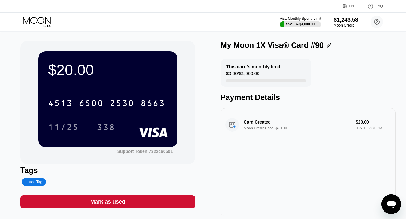
click at [37, 20] on icon at bounding box center [37, 22] width 29 height 11
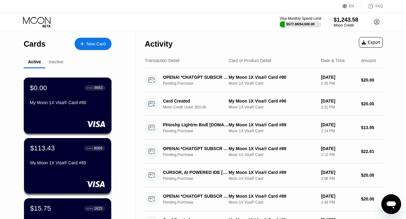
click at [83, 100] on div "My Moon 1X Visa® Card #90" at bounding box center [68, 102] width 76 height 5
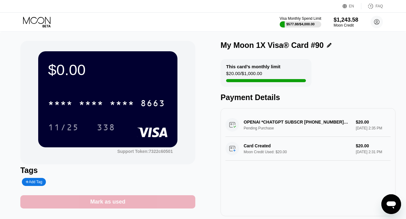
click at [119, 202] on div "Mark as used" at bounding box center [107, 201] width 35 height 7
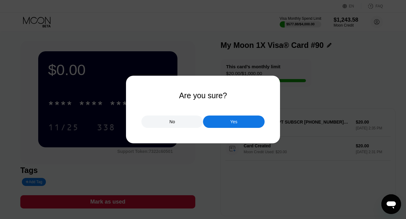
click at [222, 119] on div "Yes" at bounding box center [234, 121] width 62 height 12
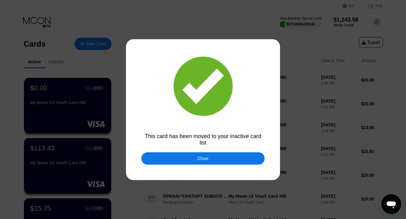
click at [210, 155] on div "Close" at bounding box center [202, 158] width 123 height 12
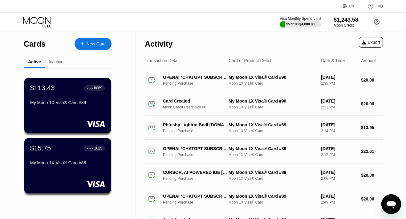
click at [38, 21] on icon at bounding box center [37, 22] width 29 height 11
click at [30, 24] on icon at bounding box center [36, 20] width 27 height 7
click at [43, 20] on icon at bounding box center [37, 22] width 29 height 11
click at [60, 156] on div "$15.75 ● ● ● ● 1625 My Moon 1X Visa® Card #88" at bounding box center [68, 156] width 76 height 24
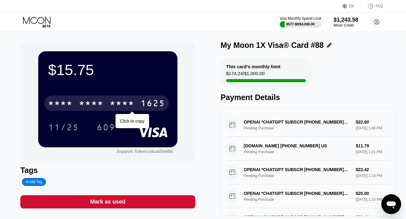
click at [136, 102] on div "* * * * * * * * * * * * 1625" at bounding box center [106, 102] width 125 height 15
click at [136, 102] on div "4513 6500 2854 1625" at bounding box center [106, 102] width 125 height 15
click at [136, 102] on div "* * * * * * * * * * * * 1625" at bounding box center [106, 102] width 125 height 15
click at [119, 103] on div "* * * *" at bounding box center [122, 104] width 25 height 10
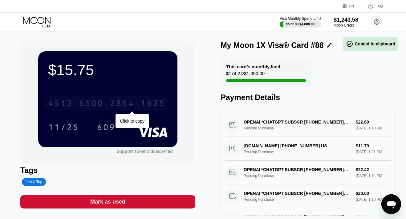
click at [119, 103] on div "2854" at bounding box center [122, 104] width 25 height 10
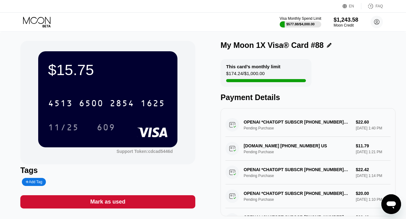
click at [33, 21] on icon at bounding box center [37, 22] width 29 height 11
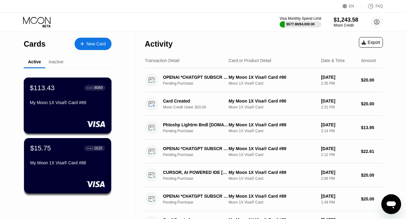
click at [59, 97] on div "$113.43 ● ● ● ● 8069 My Moon 1X Visa® Card #89" at bounding box center [68, 96] width 76 height 24
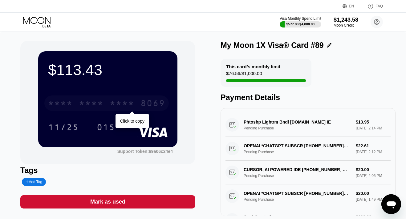
click at [114, 103] on div "* * * *" at bounding box center [122, 104] width 25 height 10
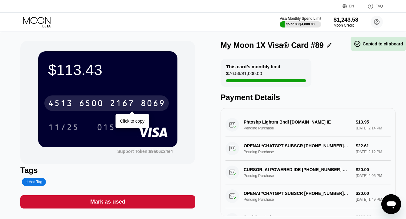
click at [114, 103] on div "2167" at bounding box center [122, 104] width 25 height 10
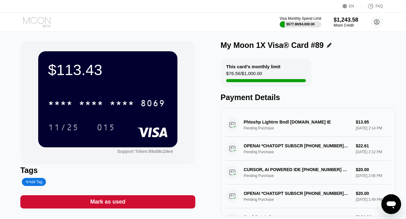
click at [31, 21] on icon at bounding box center [36, 20] width 27 height 7
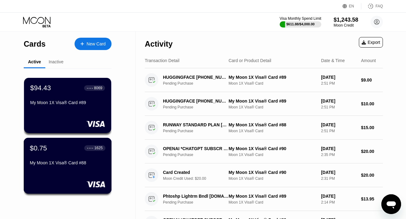
click at [67, 170] on div "$0.75 ● ● ● ● 1625 My Moon 1X Visa® Card #88" at bounding box center [68, 165] width 88 height 56
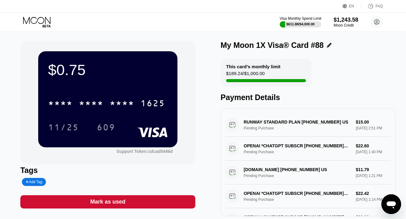
click at [125, 206] on div "Mark as used" at bounding box center [107, 201] width 175 height 13
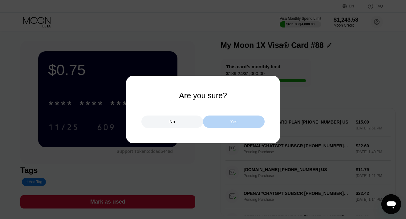
click at [232, 121] on div "Yes" at bounding box center [234, 122] width 7 height 6
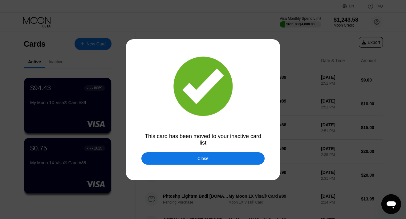
click at [165, 155] on div "Close" at bounding box center [202, 158] width 123 height 12
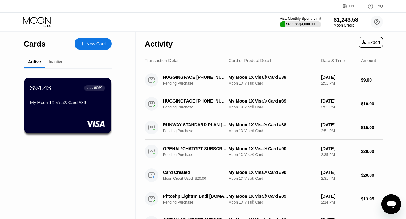
click at [46, 20] on icon at bounding box center [36, 20] width 27 height 7
click at [43, 18] on icon at bounding box center [36, 20] width 27 height 7
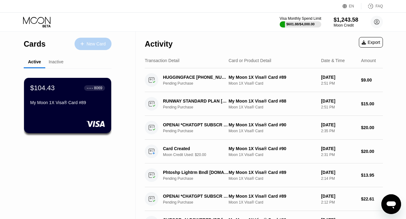
click at [90, 44] on div "New Card" at bounding box center [96, 43] width 19 height 5
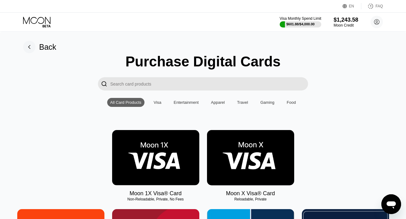
click at [170, 148] on img at bounding box center [155, 157] width 87 height 55
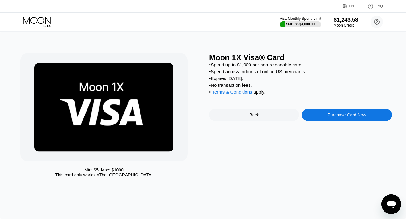
click at [320, 119] on div "Purchase Card Now" at bounding box center [347, 115] width 90 height 12
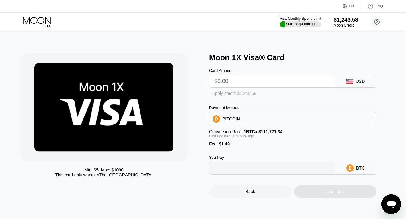
type input "0"
click at [247, 83] on input "text" at bounding box center [272, 81] width 115 height 12
type input "$15"
type input "0.00014754"
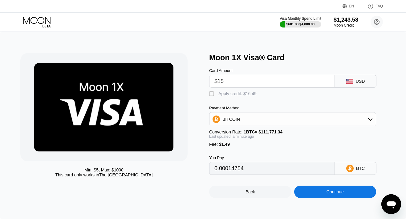
type input "$15"
click at [240, 92] on div "Apply credit: $16.49" at bounding box center [238, 93] width 38 height 5
type input "0"
click at [307, 192] on div "Continue" at bounding box center [335, 191] width 82 height 12
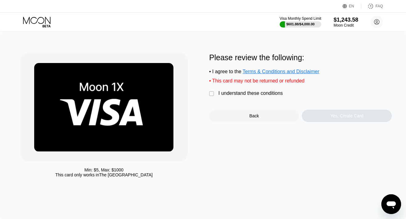
click at [277, 93] on div "I understand these conditions" at bounding box center [251, 93] width 64 height 6
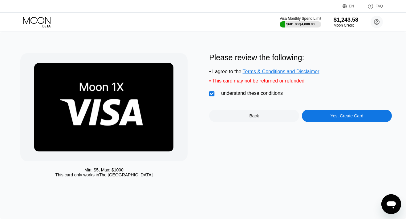
click at [308, 114] on div "Yes, Create Card" at bounding box center [347, 115] width 90 height 12
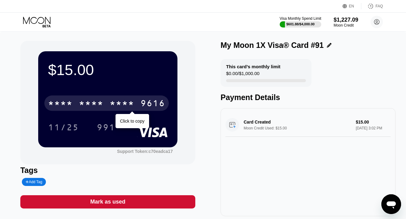
click at [115, 100] on div "* * * *" at bounding box center [122, 104] width 25 height 10
click at [109, 102] on div "4513 6500 2643 9616" at bounding box center [106, 102] width 125 height 15
click at [109, 102] on div "* * * * * * * * * * * * 9616" at bounding box center [106, 102] width 125 height 15
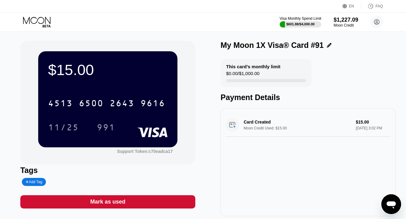
click at [41, 19] on icon at bounding box center [37, 22] width 29 height 11
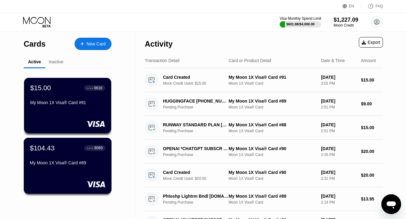
click at [61, 157] on div "$104.43 ● ● ● ● 8069 My Moon 1X Visa® Card #89" at bounding box center [68, 156] width 76 height 24
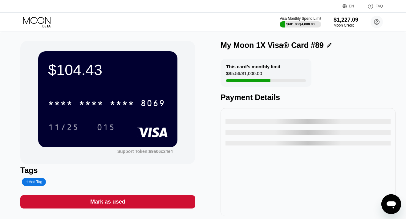
click at [39, 19] on icon at bounding box center [37, 22] width 29 height 11
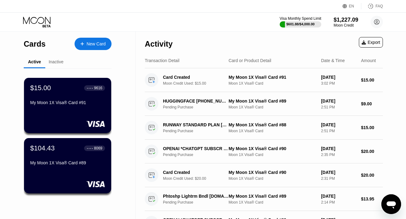
click at [85, 44] on div at bounding box center [85, 43] width 2 height 5
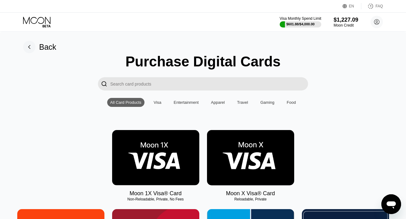
click at [142, 150] on img at bounding box center [155, 157] width 87 height 55
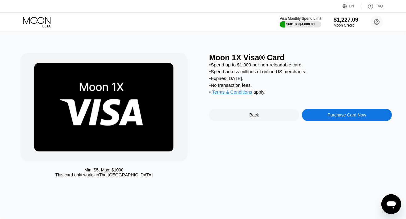
click at [322, 120] on div "Purchase Card Now" at bounding box center [347, 115] width 90 height 12
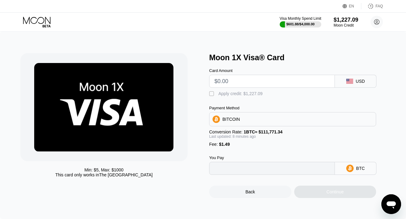
type input "0"
click at [257, 83] on input "text" at bounding box center [272, 81] width 115 height 12
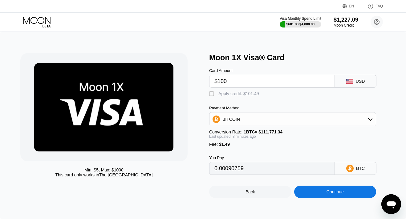
type input "$100"
click at [244, 92] on div "Apply credit: $101.49" at bounding box center [239, 93] width 41 height 5
type input "0"
click at [311, 195] on div "Continue" at bounding box center [335, 191] width 82 height 12
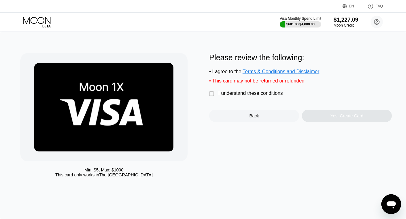
click at [262, 92] on div "I understand these conditions" at bounding box center [251, 93] width 64 height 6
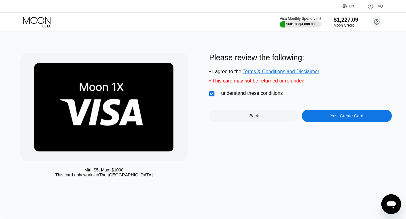
click at [313, 117] on div "Yes, Create Card" at bounding box center [347, 115] width 90 height 12
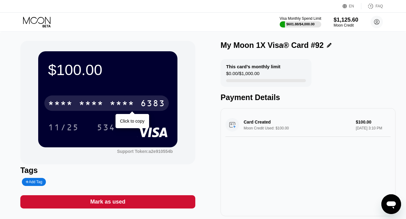
click at [153, 104] on div "6383" at bounding box center [153, 104] width 25 height 10
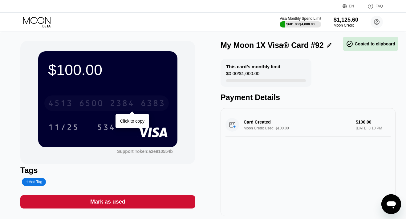
click at [153, 104] on div "6383" at bounding box center [153, 104] width 25 height 10
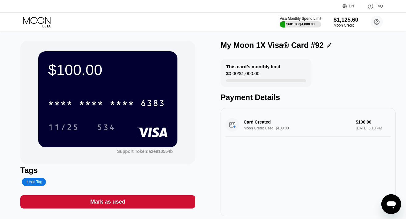
click at [39, 19] on icon at bounding box center [37, 22] width 29 height 11
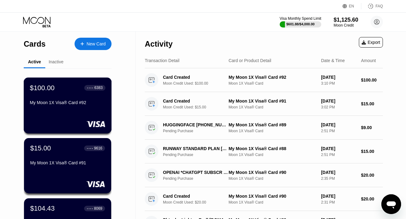
scroll to position [46, 0]
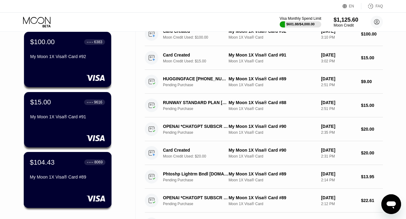
click at [62, 185] on div "$104.43 ● ● ● ● 8069 My Moon 1X Visa® Card #89" at bounding box center [68, 180] width 88 height 56
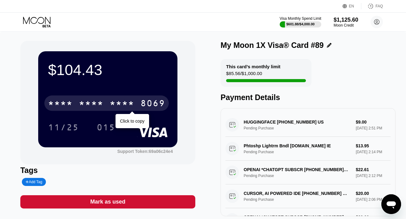
click at [110, 101] on div "* * * *" at bounding box center [122, 104] width 25 height 10
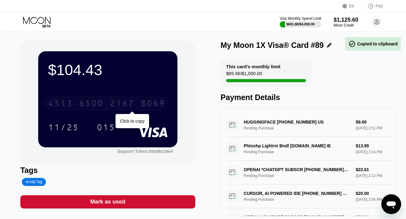
click at [110, 101] on div "2167" at bounding box center [122, 104] width 25 height 10
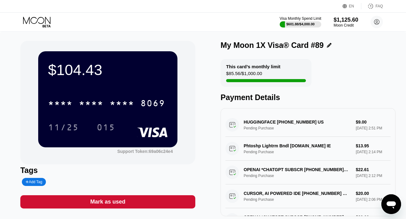
click at [40, 16] on div "Visa Monthly Spend Limit $601.88 / $4,000.00 $1,125.60 Moon Credit [EMAIL_ADDRE…" at bounding box center [203, 22] width 406 height 18
click at [40, 17] on icon at bounding box center [37, 22] width 29 height 11
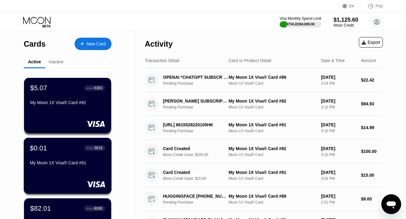
click at [61, 155] on div "$0.01 ● ● ● ● 9616 My Moon 1X Visa® Card #91" at bounding box center [68, 156] width 76 height 24
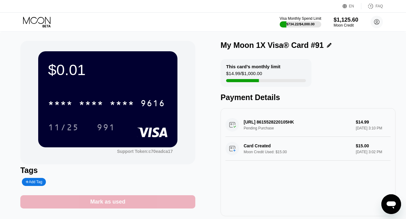
click at [117, 200] on div "Mark as used" at bounding box center [107, 201] width 35 height 7
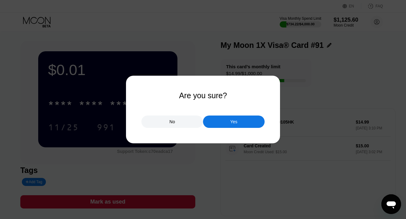
click at [229, 119] on div "Yes" at bounding box center [234, 121] width 62 height 12
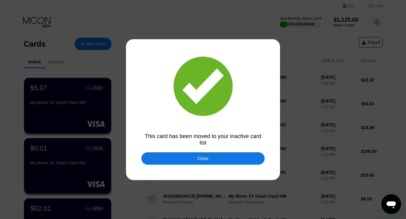
click at [154, 158] on div "Close" at bounding box center [202, 158] width 123 height 12
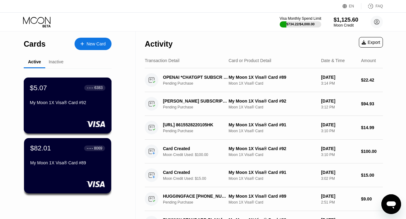
click at [66, 106] on div "My Moon 1X Visa® Card #92" at bounding box center [68, 103] width 76 height 7
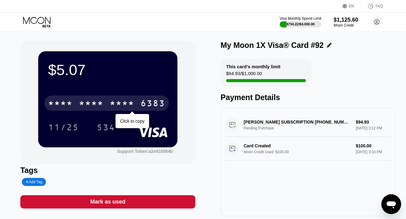
click at [72, 104] on div "* * * *" at bounding box center [60, 104] width 25 height 10
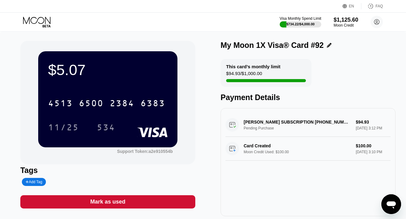
click at [120, 201] on div "Mark as used" at bounding box center [107, 201] width 35 height 7
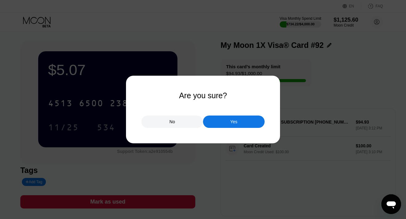
click at [236, 122] on div "Yes" at bounding box center [234, 122] width 7 height 6
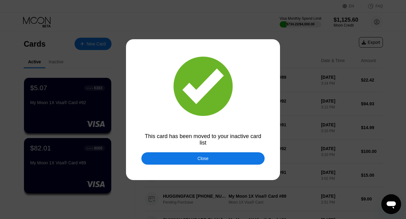
click at [205, 158] on div "Close" at bounding box center [203, 158] width 11 height 5
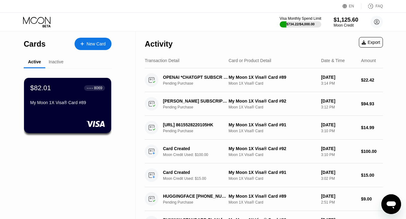
click at [35, 19] on icon at bounding box center [37, 22] width 29 height 11
click at [40, 18] on icon at bounding box center [37, 22] width 29 height 11
click at [59, 104] on div "My Moon 1X Visa® Card #89" at bounding box center [68, 102] width 76 height 5
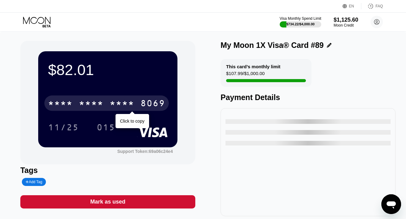
click at [99, 100] on div "* * * *" at bounding box center [91, 104] width 25 height 10
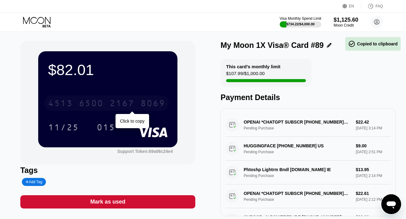
click at [99, 100] on div "6500" at bounding box center [91, 104] width 25 height 10
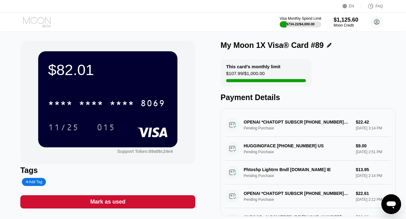
click at [42, 24] on icon at bounding box center [37, 22] width 29 height 11
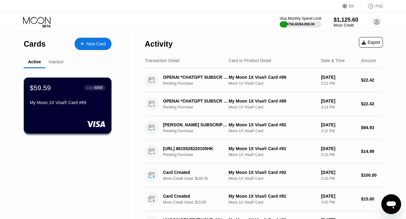
click at [86, 107] on div "My Moon 1X Visa® Card #89" at bounding box center [68, 103] width 76 height 7
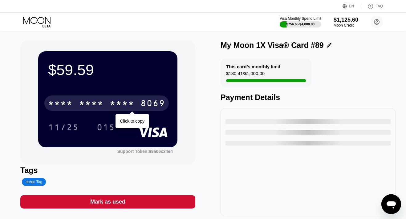
click at [87, 103] on div "* * * *" at bounding box center [91, 104] width 25 height 10
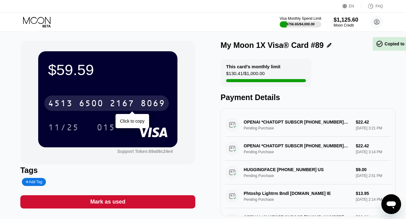
click at [87, 103] on div "6500" at bounding box center [91, 104] width 25 height 10
click at [87, 103] on div "* * * *" at bounding box center [91, 104] width 25 height 10
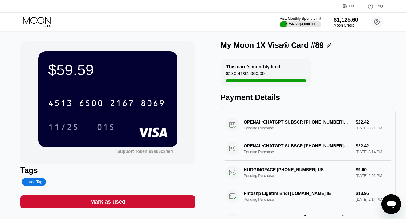
click at [32, 20] on icon at bounding box center [37, 22] width 29 height 11
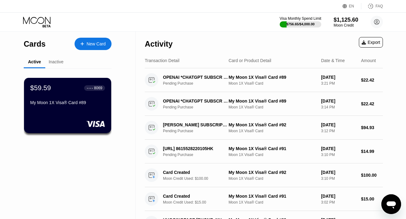
click at [23, 20] on div "Visa Monthly Spend Limit $756.65 / $4,000.00 $1,125.60 Moon Credit [EMAIL_ADDRE…" at bounding box center [203, 22] width 406 height 18
click at [29, 22] on icon at bounding box center [36, 20] width 27 height 7
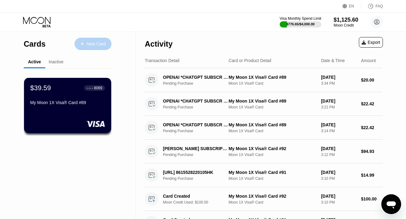
click at [93, 43] on div "New Card" at bounding box center [96, 43] width 19 height 5
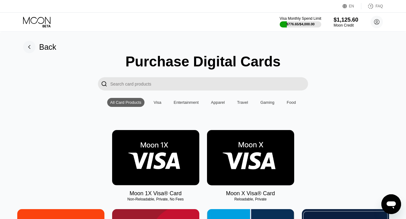
click at [146, 153] on img at bounding box center [155, 157] width 87 height 55
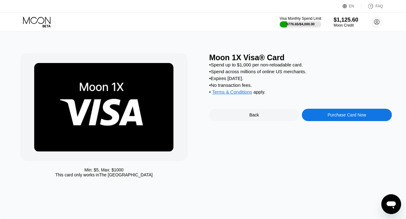
click at [332, 117] on div "Purchase Card Now" at bounding box center [347, 114] width 39 height 5
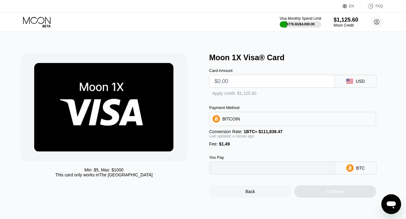
type input "0"
click at [262, 80] on input "text" at bounding box center [272, 81] width 115 height 12
type input "$1"
type input "0.00002227"
type input "$10"
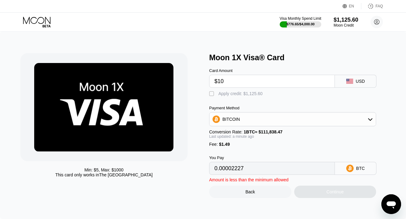
type input "0.00010274"
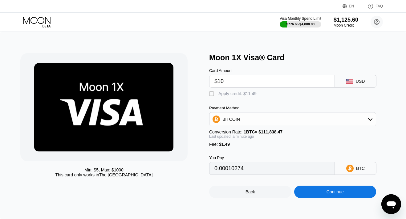
type input "$10"
click at [246, 94] on div "Apply credit: $11.49" at bounding box center [238, 93] width 38 height 5
type input "0"
click at [303, 190] on div "Continue" at bounding box center [335, 191] width 82 height 12
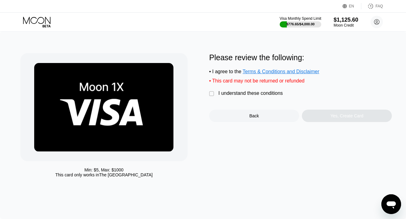
click at [260, 91] on div "I understand these conditions" at bounding box center [251, 93] width 64 height 6
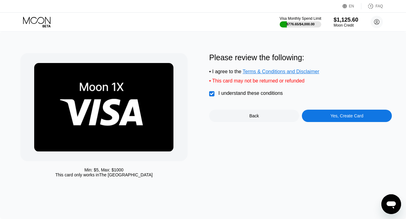
click at [309, 113] on div "Yes, Create Card" at bounding box center [347, 115] width 90 height 12
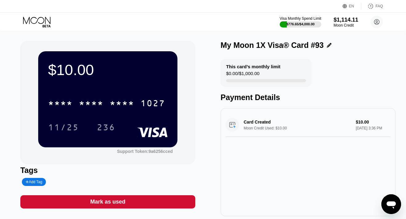
click at [96, 95] on div "* * * * * * * * * * * * 1027" at bounding box center [108, 101] width 120 height 21
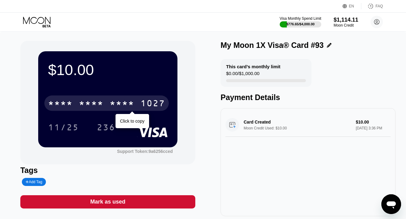
click at [95, 100] on div "* * * *" at bounding box center [91, 104] width 25 height 10
click at [95, 100] on div "6500" at bounding box center [91, 104] width 25 height 10
click at [95, 100] on div "* * * *" at bounding box center [91, 104] width 25 height 10
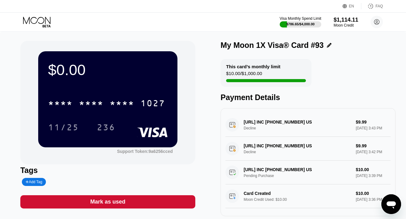
scroll to position [7, 0]
click at [42, 21] on icon at bounding box center [37, 22] width 29 height 11
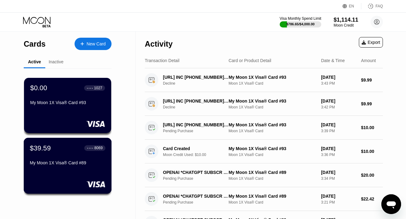
click at [52, 166] on div "My Moon 1X Visa® Card #89" at bounding box center [68, 163] width 76 height 7
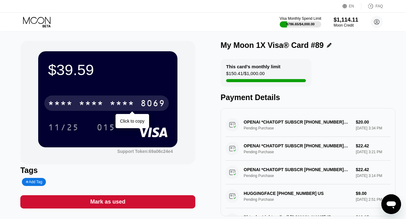
click at [95, 103] on div "* * * *" at bounding box center [91, 104] width 25 height 10
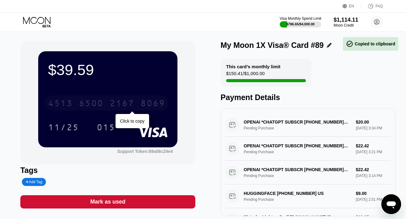
click at [95, 103] on div "6500" at bounding box center [91, 104] width 25 height 10
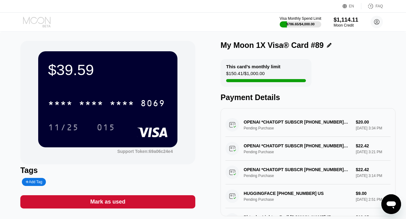
click at [38, 20] on icon at bounding box center [36, 20] width 27 height 7
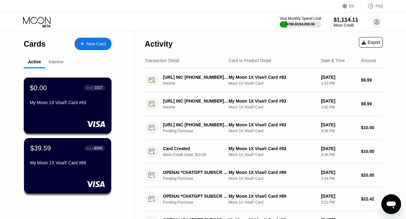
click at [76, 114] on div "$0.00 ● ● ● ● 1027 My Moon 1X Visa® Card #93" at bounding box center [68, 105] width 88 height 56
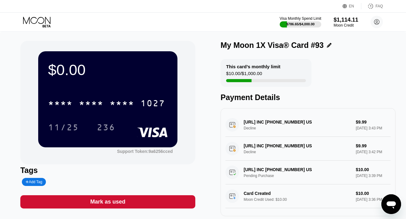
click at [117, 201] on div "Mark as used" at bounding box center [107, 201] width 35 height 7
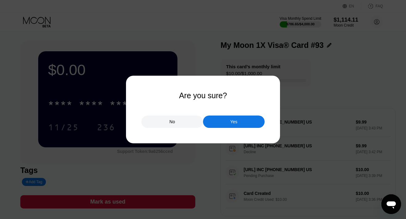
click at [223, 123] on div "Yes" at bounding box center [234, 121] width 62 height 12
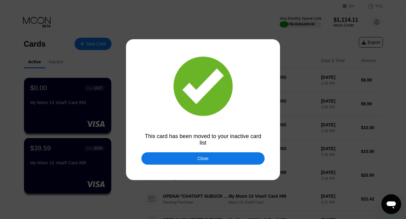
click at [200, 156] on div "Close" at bounding box center [203, 158] width 11 height 5
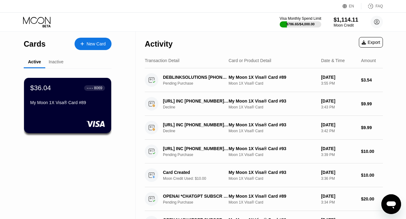
click at [43, 19] on icon at bounding box center [37, 22] width 29 height 11
click at [93, 44] on div "New Card" at bounding box center [96, 43] width 19 height 5
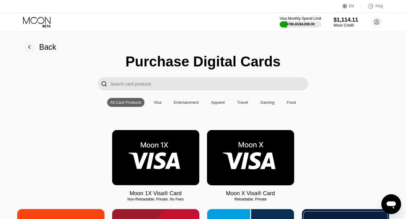
click at [152, 148] on img at bounding box center [155, 157] width 87 height 55
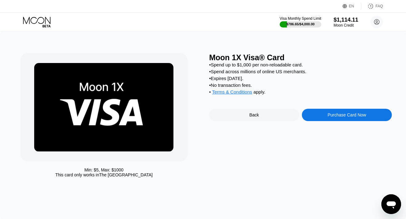
click at [325, 121] on div "Purchase Card Now" at bounding box center [347, 115] width 90 height 12
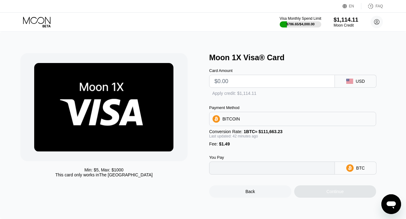
type input "0"
click at [247, 83] on input "text" at bounding box center [272, 81] width 115 height 12
type input "$5"
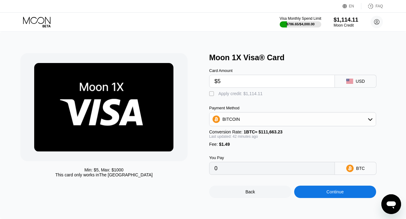
type input "0.00005782"
type input "$50"
type input "0.00045870"
type input "$50"
click at [232, 97] on div " Apply credit: $51.49" at bounding box center [234, 94] width 51 height 6
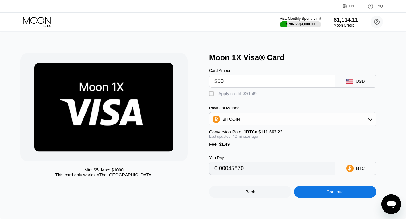
type input "0"
click at [314, 190] on div "Continue" at bounding box center [335, 191] width 82 height 12
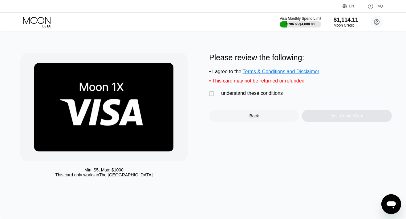
click at [265, 95] on div "I understand these conditions" at bounding box center [251, 93] width 64 height 6
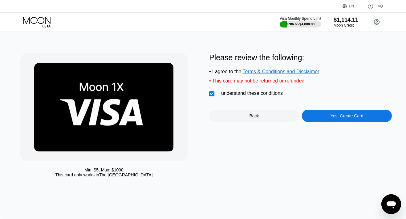
click at [319, 115] on div "Yes, Create Card" at bounding box center [347, 115] width 90 height 12
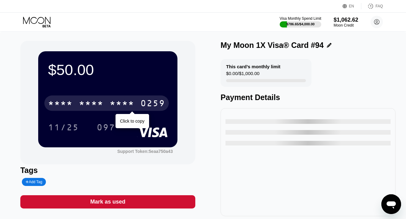
click at [154, 103] on div "0259" at bounding box center [153, 104] width 25 height 10
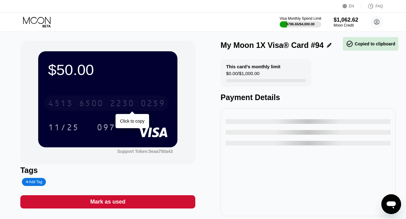
click at [150, 103] on div "0259" at bounding box center [153, 104] width 25 height 10
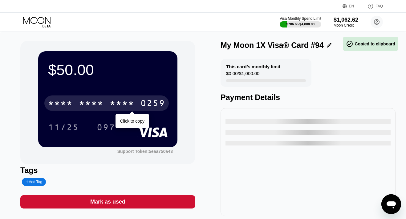
click at [150, 103] on div "0259" at bounding box center [153, 104] width 25 height 10
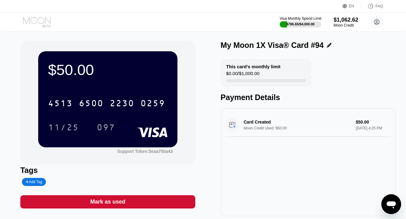
click at [39, 19] on icon at bounding box center [37, 22] width 29 height 11
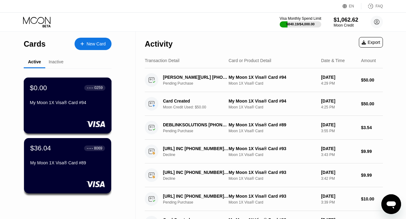
click at [49, 104] on div "My Moon 1X Visa® Card #94" at bounding box center [68, 102] width 76 height 5
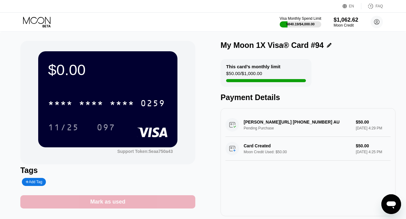
click at [132, 200] on div "Mark as used" at bounding box center [107, 201] width 175 height 13
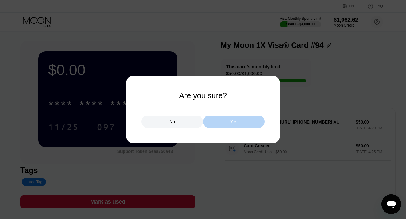
click at [236, 118] on div "Yes" at bounding box center [234, 121] width 62 height 12
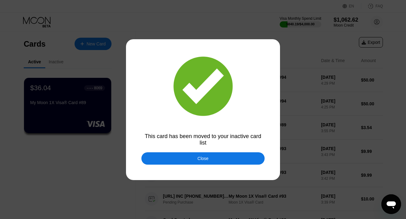
click at [195, 159] on div "Close" at bounding box center [202, 158] width 123 height 12
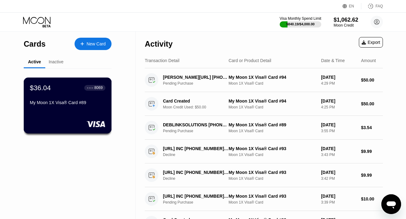
click at [82, 94] on div "$36.04 ● ● ● ● 8069 My Moon 1X Visa® Card #89" at bounding box center [68, 96] width 76 height 24
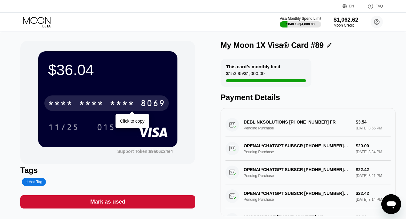
click at [87, 105] on div "* * * *" at bounding box center [91, 104] width 25 height 10
click at [87, 105] on div "6500" at bounding box center [91, 104] width 25 height 10
click at [87, 105] on div "* * * *" at bounding box center [91, 104] width 25 height 10
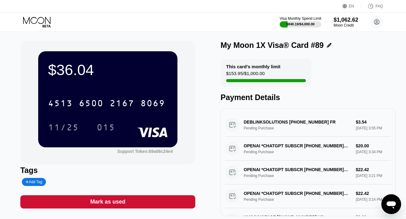
click at [42, 21] on icon at bounding box center [37, 22] width 29 height 11
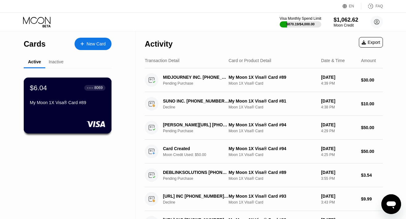
click at [75, 109] on div "$6.04 ● ● ● ● 8069 My Moon 1X Visa® Card #89" at bounding box center [68, 105] width 88 height 56
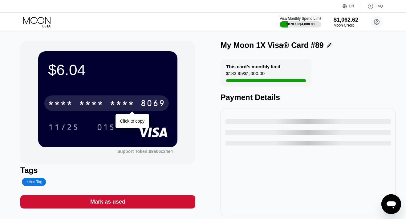
click at [68, 104] on div "* * * *" at bounding box center [60, 104] width 25 height 10
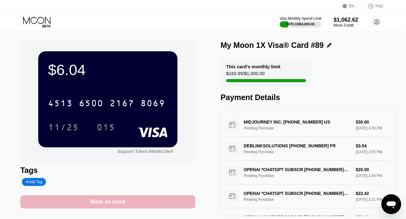
click at [107, 202] on div "Mark as used" at bounding box center [107, 201] width 35 height 7
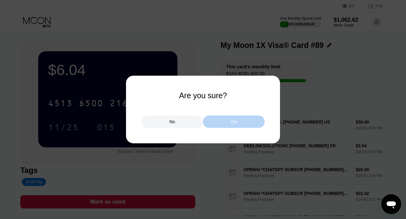
click at [215, 123] on div "Yes" at bounding box center [234, 121] width 62 height 12
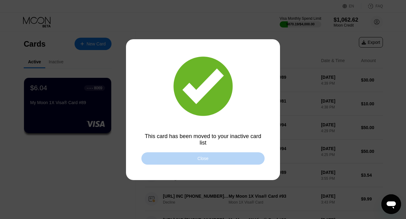
click at [188, 155] on div "Close" at bounding box center [202, 158] width 123 height 12
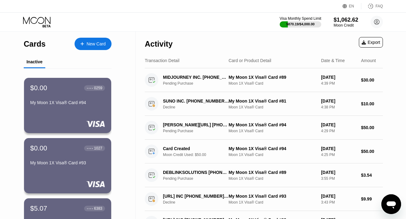
click at [91, 46] on div "New Card" at bounding box center [96, 43] width 19 height 5
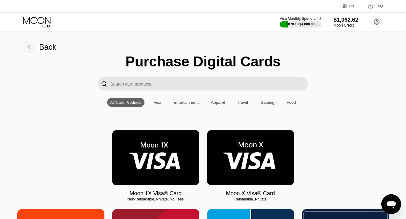
click at [146, 152] on img at bounding box center [155, 157] width 87 height 55
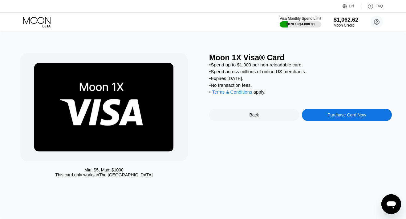
click at [314, 118] on div "Purchase Card Now" at bounding box center [347, 115] width 90 height 12
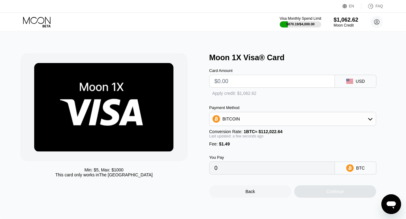
type input "0"
click at [268, 80] on input "text" at bounding box center [272, 81] width 115 height 12
type input "$1"
type input "0.00002223"
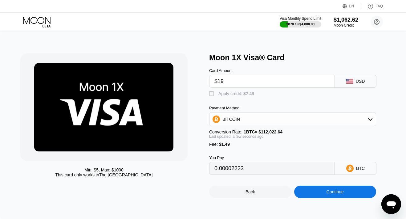
type input "$190"
type input "0.00170939"
type input "$190"
click at [243, 94] on div "Apply credit: $191.49" at bounding box center [239, 93] width 41 height 5
type input "0"
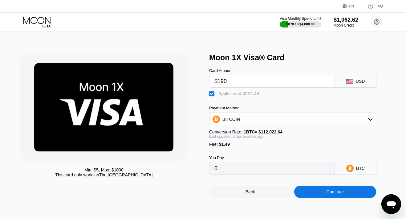
click at [312, 193] on div "Continue" at bounding box center [335, 191] width 82 height 12
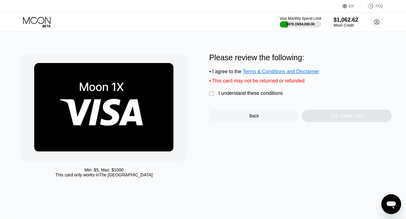
click at [271, 92] on div "I understand these conditions" at bounding box center [251, 93] width 64 height 6
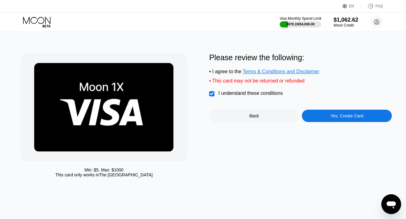
click at [312, 116] on div "Yes, Create Card" at bounding box center [347, 115] width 90 height 12
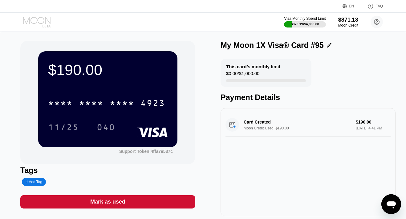
click at [42, 22] on icon at bounding box center [37, 22] width 29 height 11
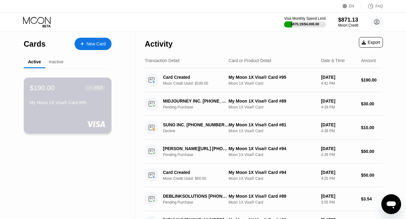
click at [49, 116] on div "$190.00 ● ● ● ● 4923 My Moon 1X Visa® Card #95" at bounding box center [68, 105] width 88 height 56
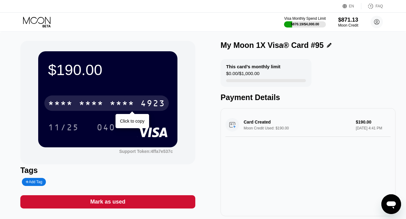
click at [87, 100] on div "* * * *" at bounding box center [91, 104] width 25 height 10
click at [87, 100] on div "6500" at bounding box center [91, 104] width 25 height 10
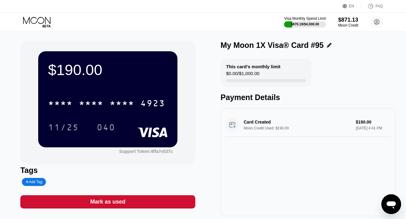
click at [39, 24] on icon at bounding box center [37, 22] width 29 height 11
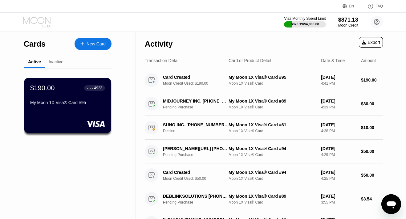
click at [39, 21] on icon at bounding box center [37, 22] width 29 height 11
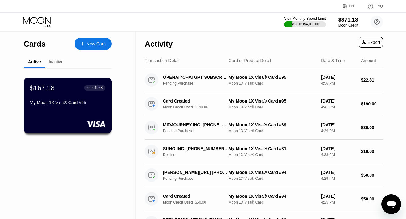
click at [76, 103] on div "My Moon 1X Visa® Card #95" at bounding box center [68, 102] width 76 height 5
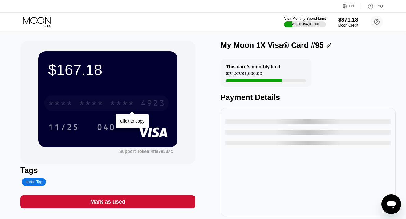
click at [116, 107] on div "* * * *" at bounding box center [122, 104] width 25 height 10
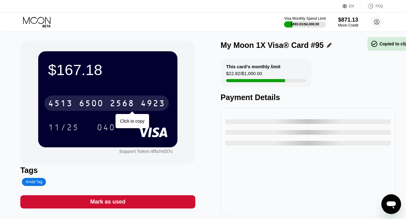
click at [116, 107] on div "2568" at bounding box center [122, 104] width 25 height 10
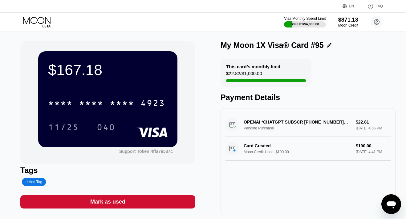
click at [35, 25] on icon at bounding box center [37, 22] width 29 height 11
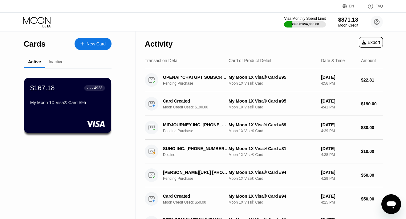
click at [36, 20] on icon at bounding box center [37, 22] width 29 height 11
click at [95, 43] on div "New Card" at bounding box center [96, 43] width 19 height 5
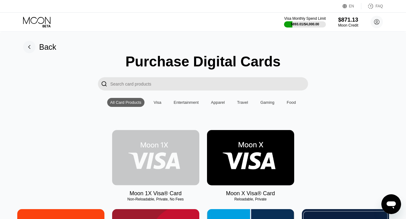
click at [149, 162] on img at bounding box center [155, 157] width 87 height 55
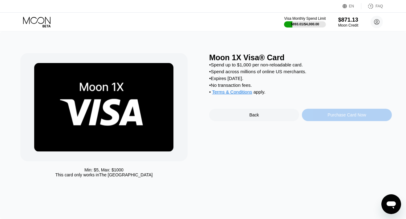
click at [328, 111] on div "Purchase Card Now" at bounding box center [347, 115] width 90 height 12
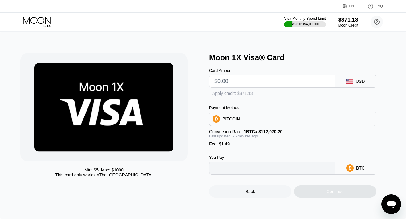
type input "0"
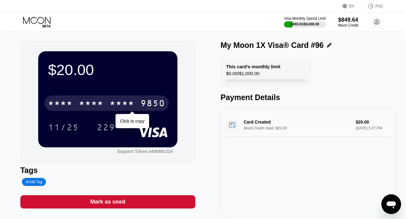
click at [101, 102] on div "* * * *" at bounding box center [91, 104] width 25 height 10
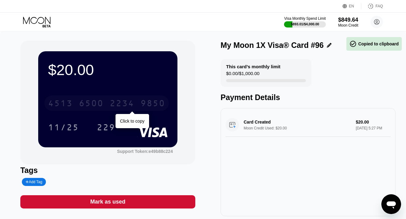
click at [101, 102] on div "6500" at bounding box center [91, 104] width 25 height 10
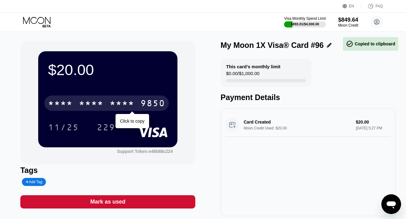
click at [101, 102] on div "* * * *" at bounding box center [91, 104] width 25 height 10
click at [101, 102] on div "6500" at bounding box center [91, 104] width 25 height 10
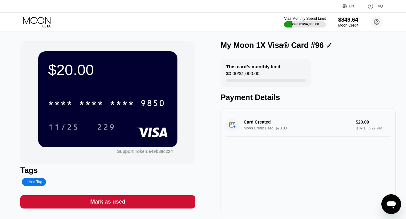
click at [37, 20] on icon at bounding box center [37, 22] width 29 height 11
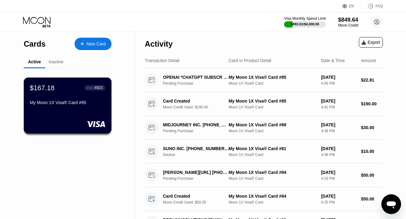
click at [64, 97] on div "$167.18 ● ● ● ● 4923 My Moon 1X Visa® Card #95" at bounding box center [68, 96] width 76 height 24
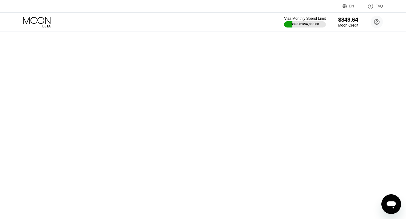
click at [63, 106] on div "Cards New Card Active Inactive $167.18 ● ● ● ● 4923 My Moon 1X Visa® Card #95 A…" at bounding box center [203, 109] width 406 height 219
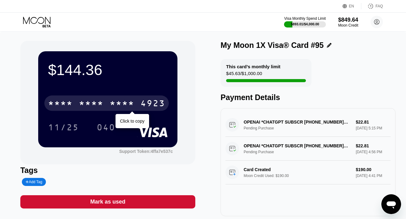
click at [83, 101] on div "* * * *" at bounding box center [91, 104] width 25 height 10
click at [84, 105] on div "6500" at bounding box center [91, 104] width 25 height 10
click at [133, 102] on div "* * * *" at bounding box center [122, 104] width 25 height 10
click at [78, 103] on div "4513 6500 2568 4923" at bounding box center [106, 102] width 125 height 15
click at [78, 103] on div "* * * * * * * * * * * * 4923" at bounding box center [106, 102] width 125 height 15
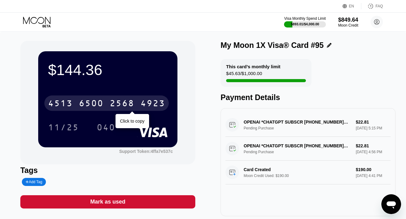
click at [124, 103] on div "2568" at bounding box center [122, 104] width 25 height 10
click at [124, 103] on div "* * * *" at bounding box center [122, 104] width 25 height 10
click at [124, 103] on div "2568" at bounding box center [122, 104] width 25 height 10
drag, startPoint x: 124, startPoint y: 103, endPoint x: 127, endPoint y: 101, distance: 3.4
click at [127, 101] on div "* * * *" at bounding box center [122, 104] width 25 height 10
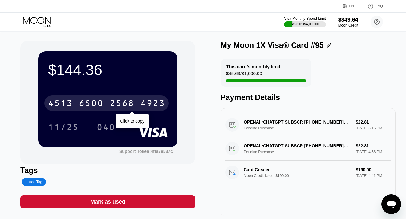
click at [87, 105] on div "6500" at bounding box center [91, 104] width 25 height 10
click at [87, 105] on div "* * * *" at bounding box center [91, 104] width 25 height 10
click at [79, 103] on div "4513 6500 2568 4923" at bounding box center [106, 102] width 125 height 15
click at [79, 103] on div "* * * * * * * * * * * * 4923" at bounding box center [106, 102] width 125 height 15
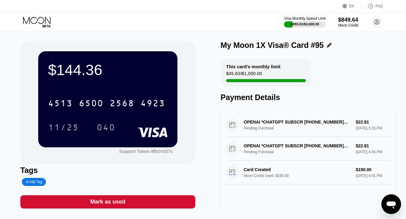
click at [26, 22] on icon at bounding box center [37, 22] width 29 height 11
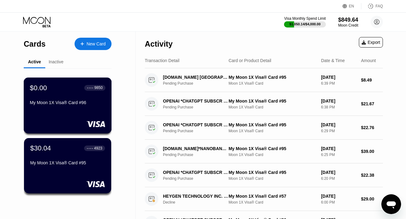
click at [72, 105] on div "My Moon 1X Visa® Card #96" at bounding box center [68, 102] width 76 height 5
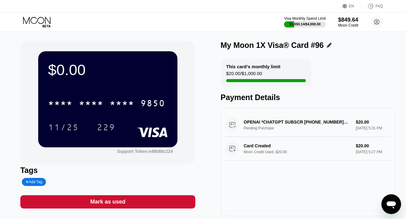
click at [123, 202] on div "Mark as used" at bounding box center [107, 201] width 35 height 7
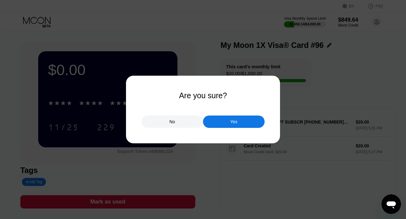
click at [210, 115] on div "No Yes" at bounding box center [202, 118] width 123 height 18
click at [211, 120] on div "Yes" at bounding box center [234, 121] width 62 height 12
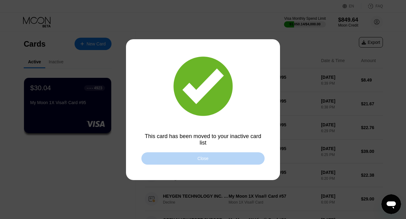
click at [195, 162] on div "Close" at bounding box center [202, 158] width 123 height 12
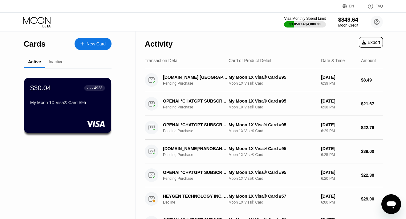
click at [101, 42] on div "New Card" at bounding box center [96, 43] width 19 height 5
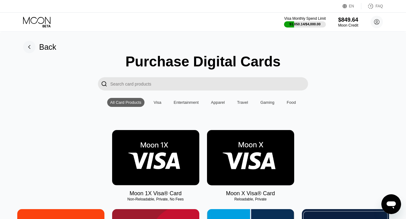
click at [186, 162] on img at bounding box center [155, 157] width 87 height 55
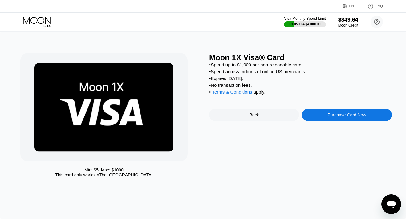
click at [327, 116] on div "Purchase Card Now" at bounding box center [347, 115] width 90 height 12
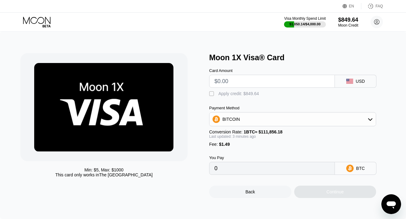
click at [259, 80] on input "text" at bounding box center [272, 81] width 115 height 12
type input "$190"
type input "0.00018313"
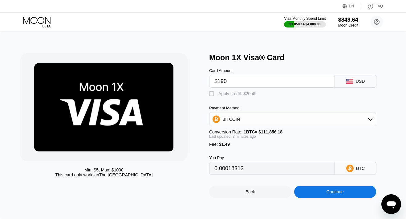
type input "$190"
click at [241, 96] on div "Apply credit: $20.49" at bounding box center [238, 93] width 38 height 5
type input "0"
click at [309, 193] on div "Continue" at bounding box center [335, 191] width 82 height 12
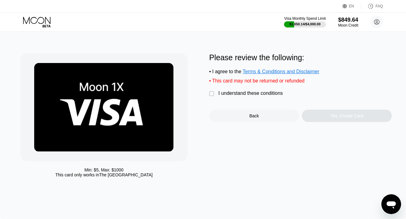
click at [265, 93] on div "I understand these conditions" at bounding box center [251, 93] width 64 height 6
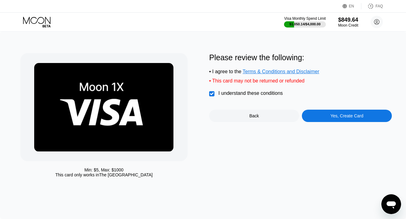
click at [323, 115] on div "Yes, Create Card" at bounding box center [347, 115] width 90 height 12
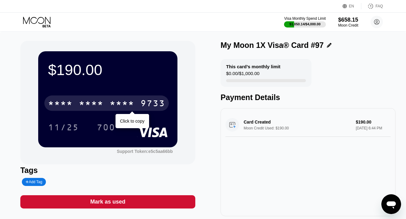
click at [106, 102] on div "* * * * * * * * * * * * 9733" at bounding box center [106, 102] width 125 height 15
click at [106, 102] on div "[CREDIT_CARD_NUMBER]" at bounding box center [106, 102] width 125 height 15
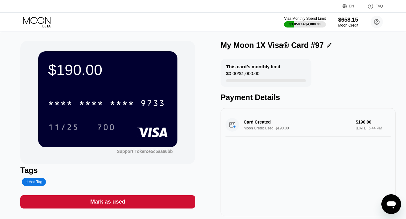
click at [43, 23] on icon at bounding box center [36, 20] width 27 height 7
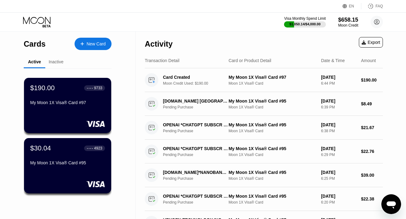
click at [43, 19] on icon at bounding box center [37, 22] width 29 height 11
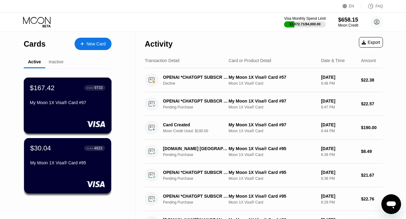
click at [71, 101] on div "My Moon 1X Visa® Card #97" at bounding box center [68, 102] width 76 height 5
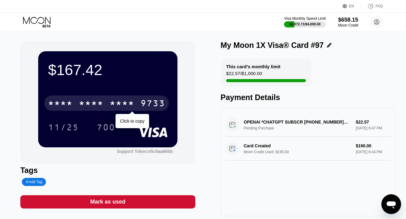
click at [100, 101] on div "* * * *" at bounding box center [91, 104] width 25 height 10
click at [91, 102] on div "6500" at bounding box center [91, 104] width 25 height 10
click at [98, 106] on div "* * * *" at bounding box center [91, 104] width 25 height 10
click at [98, 106] on div "6500" at bounding box center [91, 104] width 25 height 10
click at [101, 106] on div "* * * *" at bounding box center [91, 104] width 25 height 10
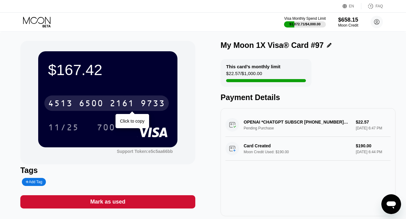
click at [39, 20] on icon at bounding box center [37, 22] width 29 height 11
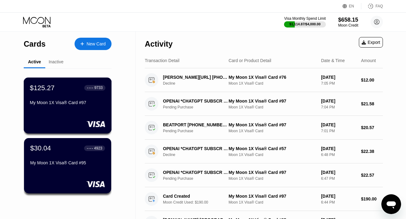
click at [69, 95] on div "$125.27 ● ● ● ● 9733 My Moon 1X Visa® Card #97" at bounding box center [68, 96] width 76 height 24
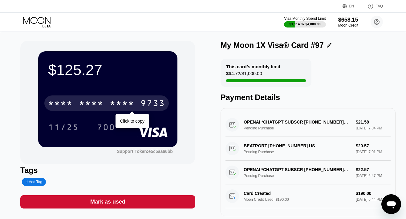
click at [101, 105] on div "* * * *" at bounding box center [91, 104] width 25 height 10
click at [101, 105] on div "6500" at bounding box center [91, 104] width 25 height 10
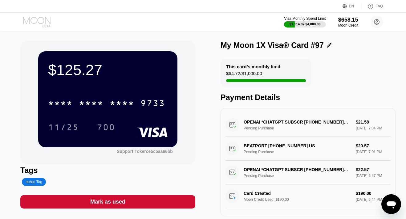
click at [40, 22] on icon at bounding box center [37, 22] width 29 height 11
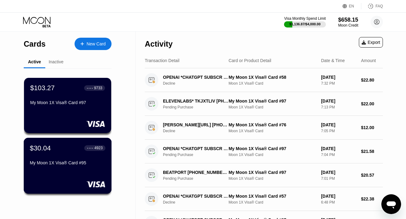
click at [58, 175] on div "$30.04 ● ● ● ● 4923 My Moon 1X Visa® Card #95" at bounding box center [68, 165] width 88 height 56
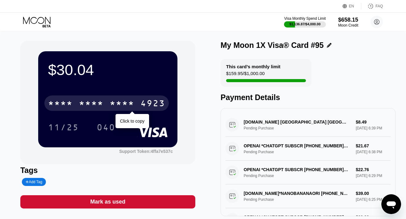
click at [125, 101] on div "* * * *" at bounding box center [122, 104] width 25 height 10
click at [125, 101] on div "2568" at bounding box center [122, 104] width 25 height 10
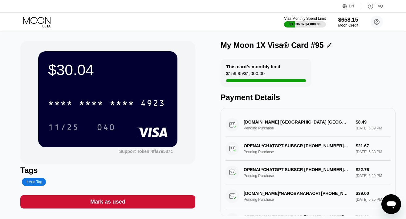
click at [42, 23] on icon at bounding box center [37, 22] width 29 height 11
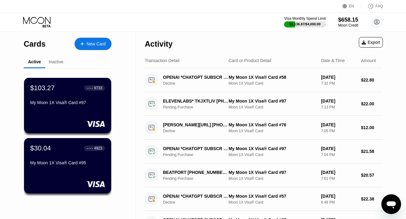
click at [88, 45] on div "New Card" at bounding box center [96, 43] width 19 height 5
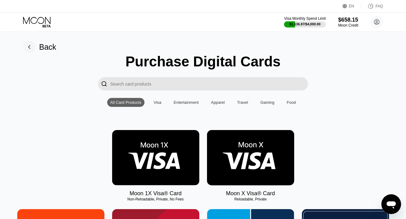
click at [147, 157] on img at bounding box center [155, 157] width 87 height 55
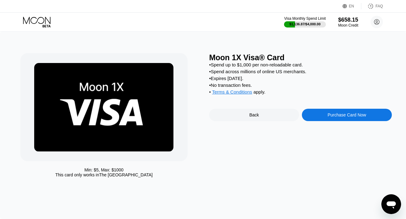
click at [331, 116] on div "Purchase Card Now" at bounding box center [347, 114] width 39 height 5
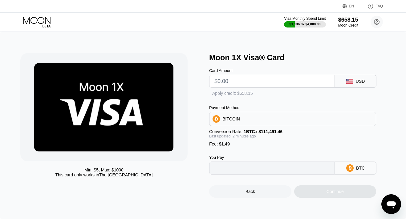
type input "0"
click at [248, 85] on input "text" at bounding box center [272, 81] width 115 height 12
type input "$3"
type input "0.00004028"
type input "$33"
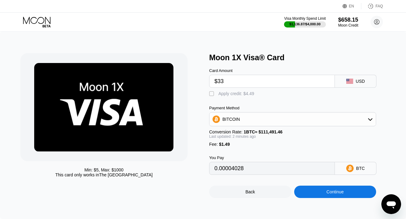
type input "0.00030936"
type input "$33"
click at [213, 93] on div "" at bounding box center [212, 94] width 6 height 6
type input "0"
click at [307, 195] on div "Continue" at bounding box center [335, 191] width 82 height 12
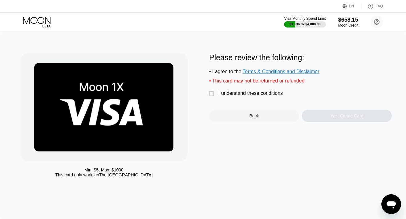
click at [264, 93] on div "I understand these conditions" at bounding box center [251, 93] width 64 height 6
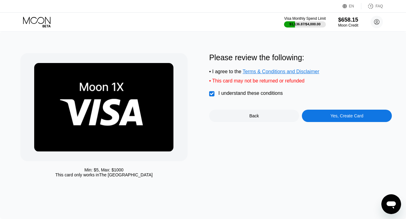
click at [318, 118] on div "Yes, Create Card" at bounding box center [347, 115] width 90 height 12
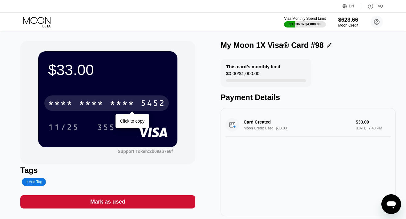
click at [135, 105] on div "* * * * * * * * * * * * 5452" at bounding box center [106, 102] width 125 height 15
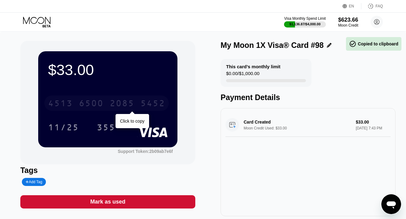
click at [135, 105] on div "4513 6500 2085 5452" at bounding box center [106, 102] width 125 height 15
